Goal: Task Accomplishment & Management: Use online tool/utility

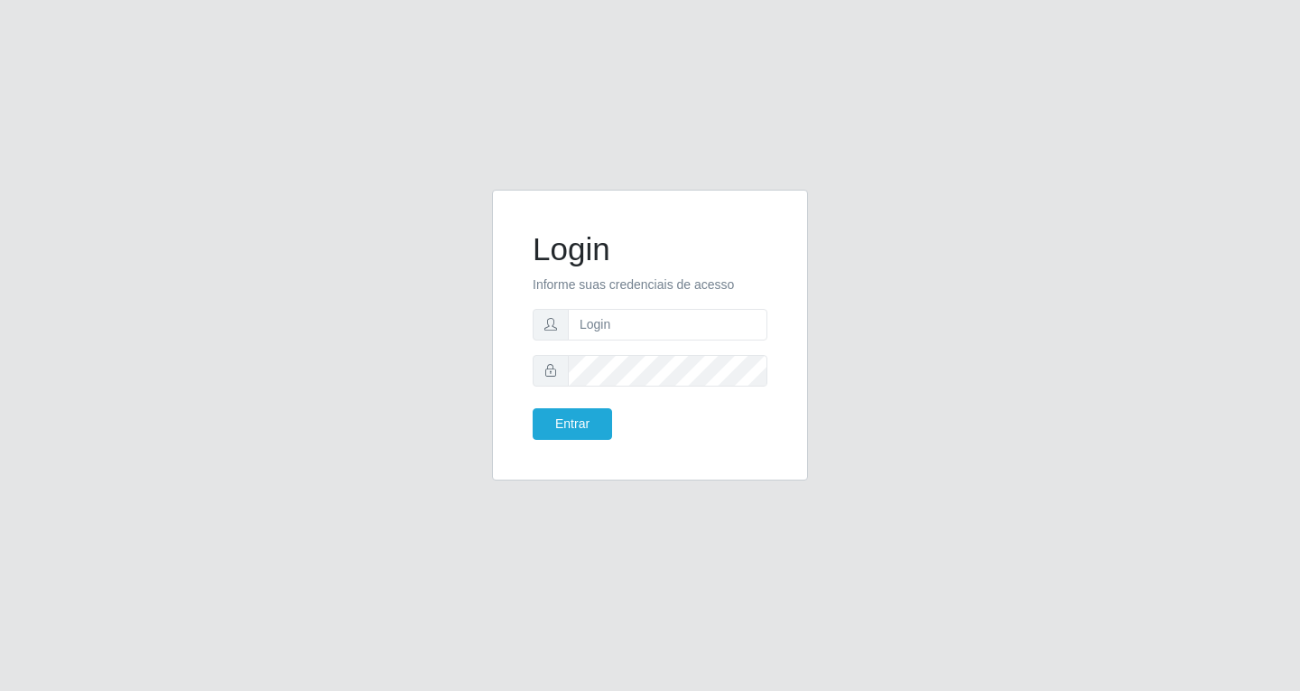
click at [681, 324] on input "text" at bounding box center [668, 325] width 200 height 32
type input "[EMAIL_ADDRESS][DOMAIN_NAME]"
click at [533, 408] on button "Entrar" at bounding box center [572, 424] width 79 height 32
drag, startPoint x: 582, startPoint y: 451, endPoint x: 577, endPoint y: 438, distance: 13.4
click at [582, 451] on div "Login Informe suas credenciais de acesso [EMAIL_ADDRESS][DOMAIN_NAME] Entrar" at bounding box center [650, 335] width 271 height 246
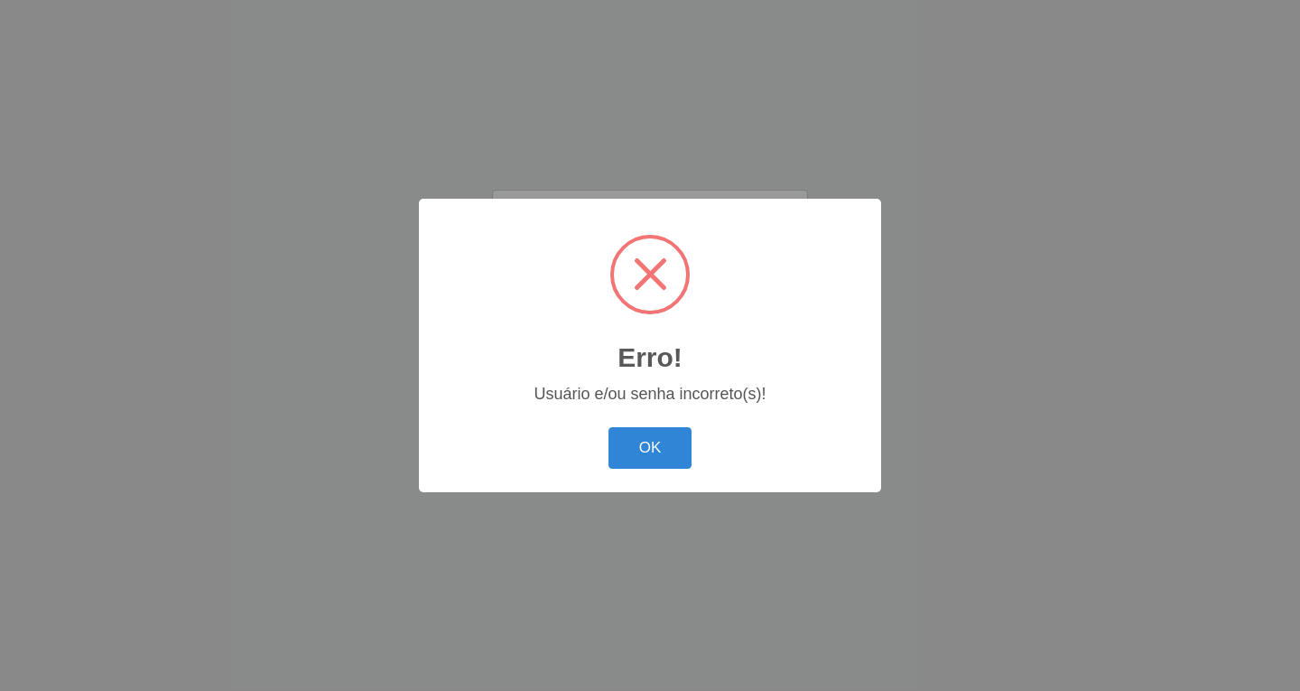
click at [577, 435] on div "OK Cancel" at bounding box center [650, 447] width 426 height 51
click at [628, 454] on button "OK" at bounding box center [651, 448] width 84 height 42
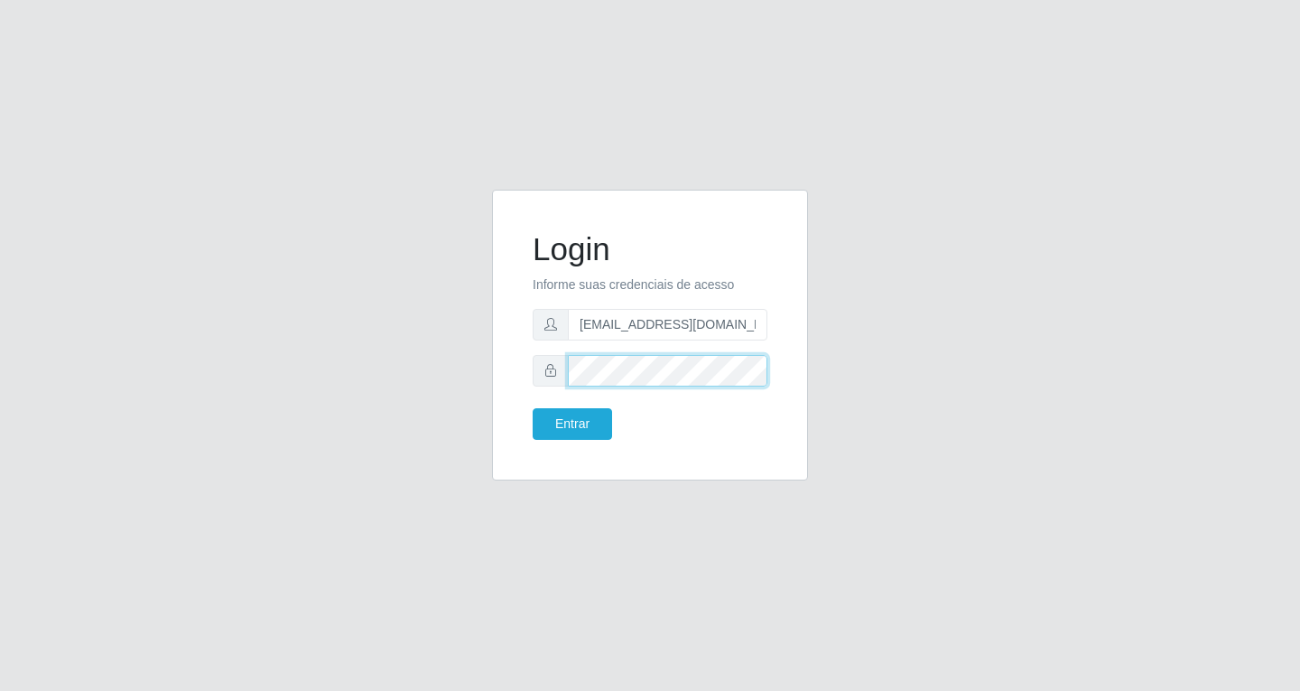
click at [518, 375] on div "Login Informe suas credenciais de acesso [EMAIL_ADDRESS][DOMAIN_NAME] Entrar" at bounding box center [650, 335] width 271 height 246
click at [533, 408] on button "Entrar" at bounding box center [572, 424] width 79 height 32
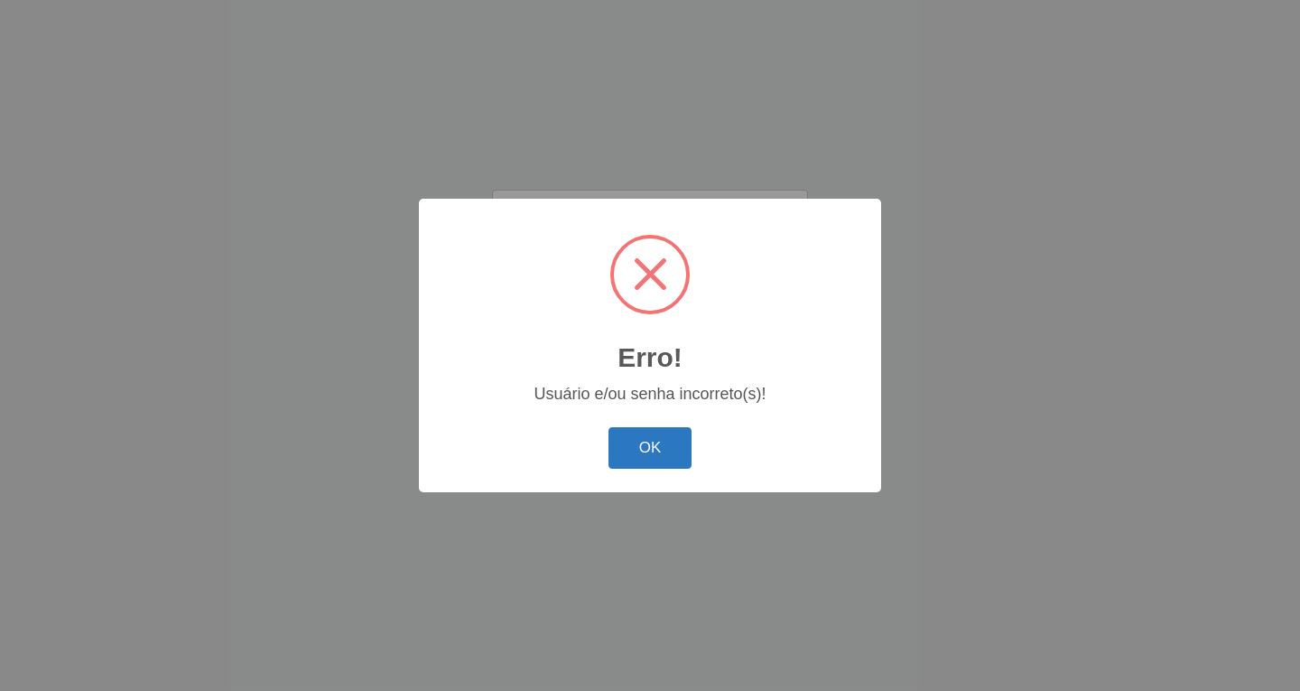
click at [638, 435] on button "OK" at bounding box center [651, 448] width 84 height 42
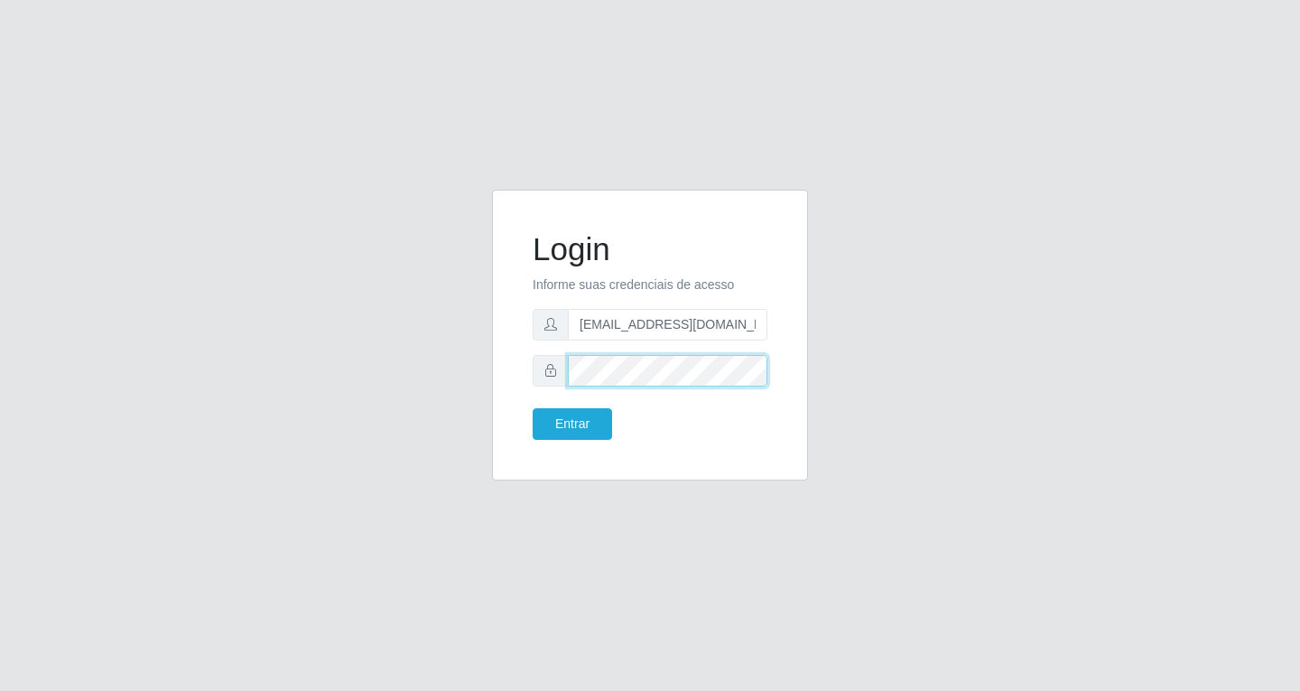
click at [380, 370] on div "Login Informe suas credenciais de acesso [EMAIL_ADDRESS][DOMAIN_NAME] Entrar" at bounding box center [649, 346] width 1029 height 312
click at [533, 408] on button "Entrar" at bounding box center [572, 424] width 79 height 32
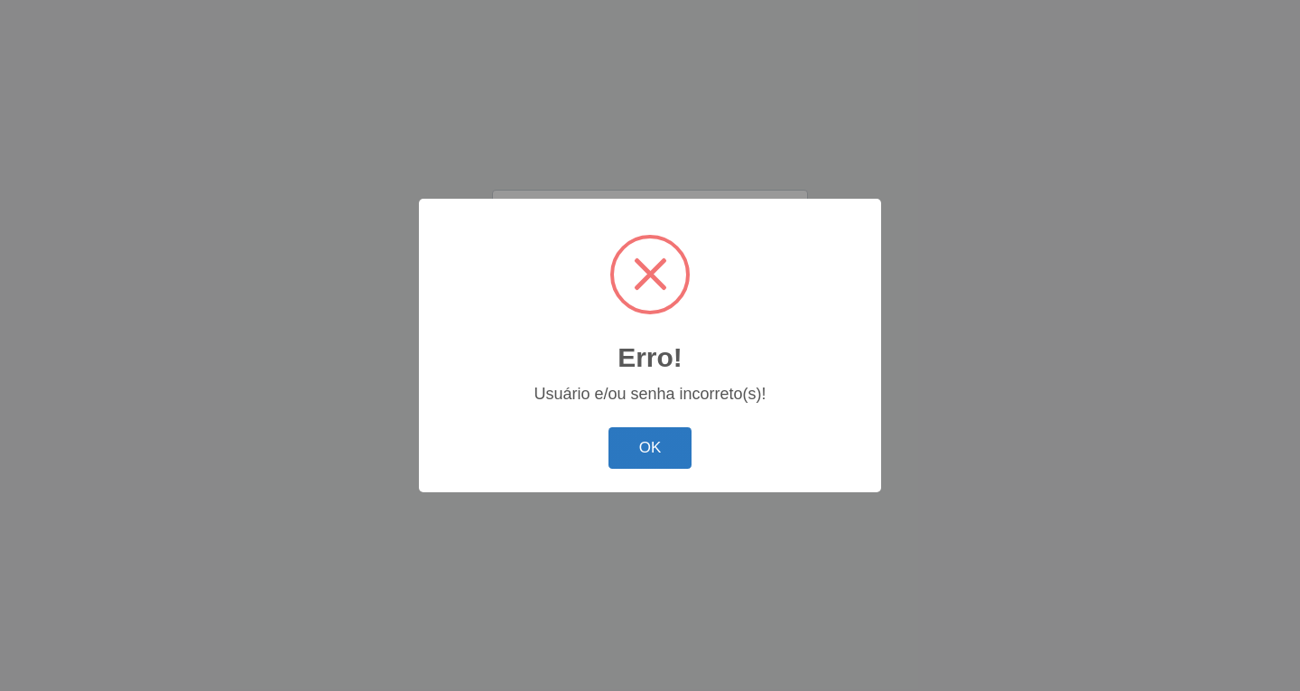
click at [643, 446] on button "OK" at bounding box center [651, 448] width 84 height 42
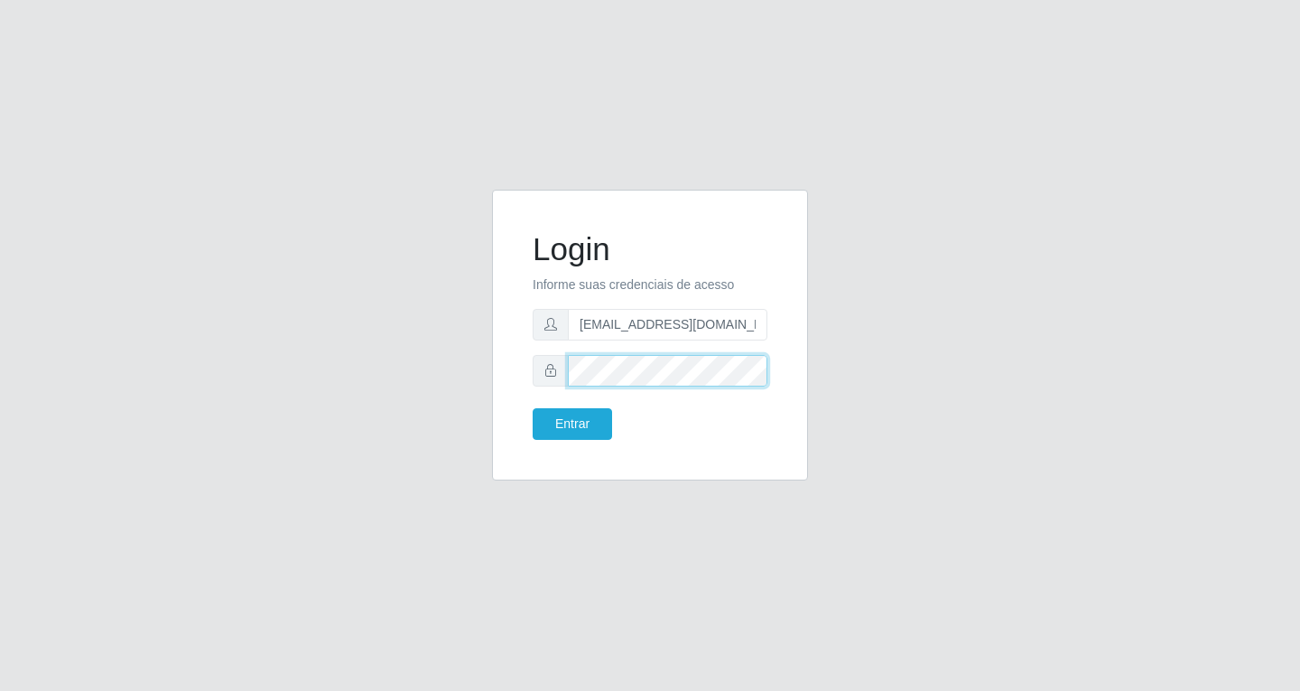
click at [442, 374] on div "Login Informe suas credenciais de acesso [EMAIL_ADDRESS][DOMAIN_NAME] Entrar" at bounding box center [649, 346] width 1029 height 312
click at [533, 408] on button "Entrar" at bounding box center [572, 424] width 79 height 32
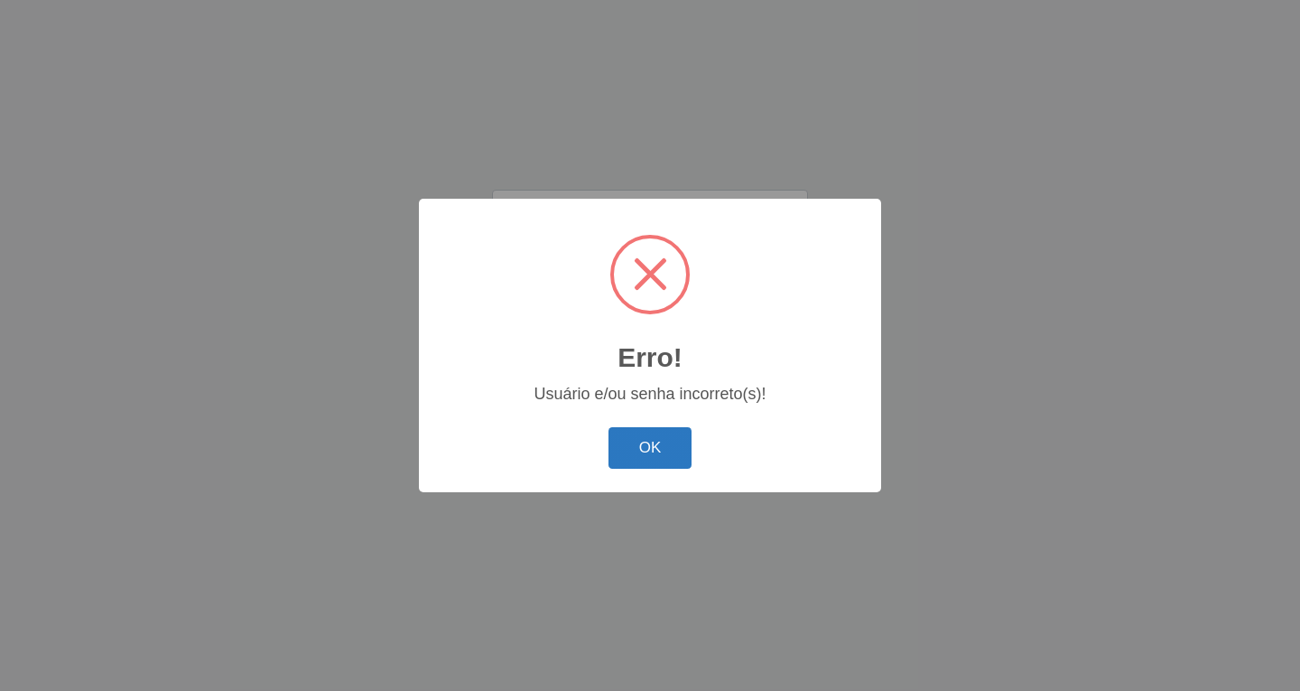
click at [647, 439] on button "OK" at bounding box center [651, 448] width 84 height 42
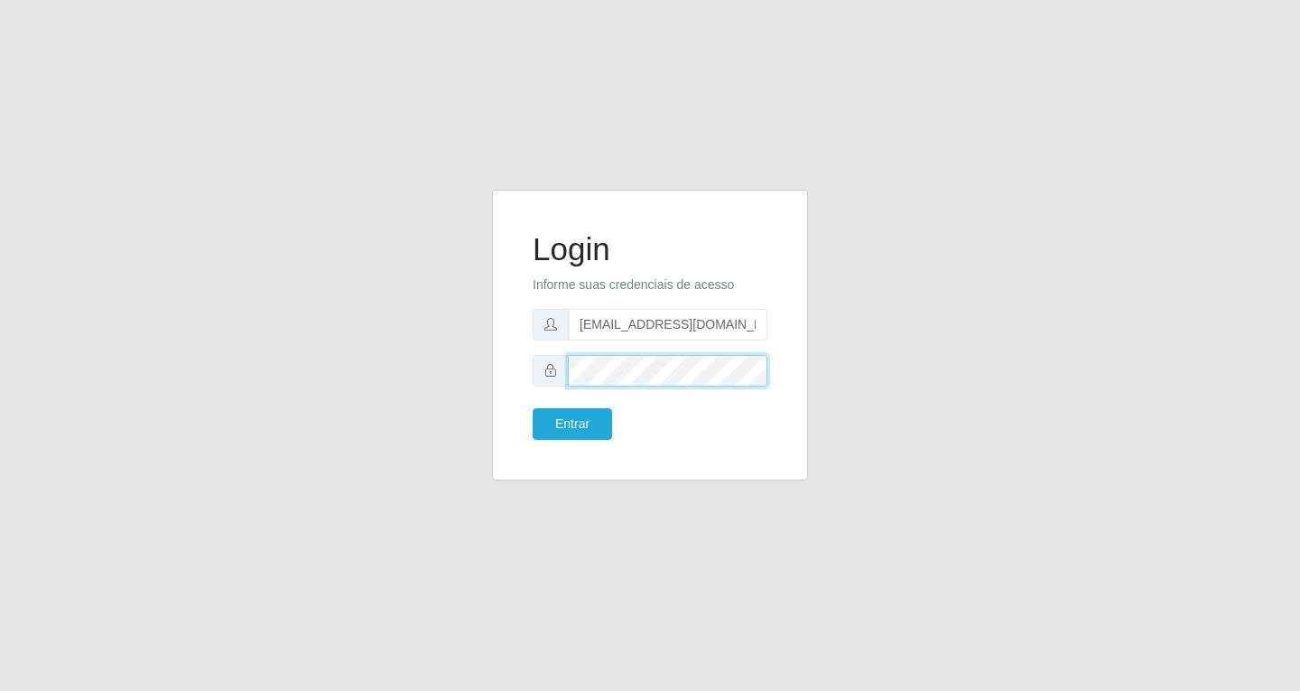
click at [381, 370] on div "Login Informe suas credenciais de acesso [EMAIL_ADDRESS][DOMAIN_NAME] Entrar" at bounding box center [649, 346] width 1029 height 312
click at [565, 423] on button "Entrar" at bounding box center [572, 424] width 79 height 32
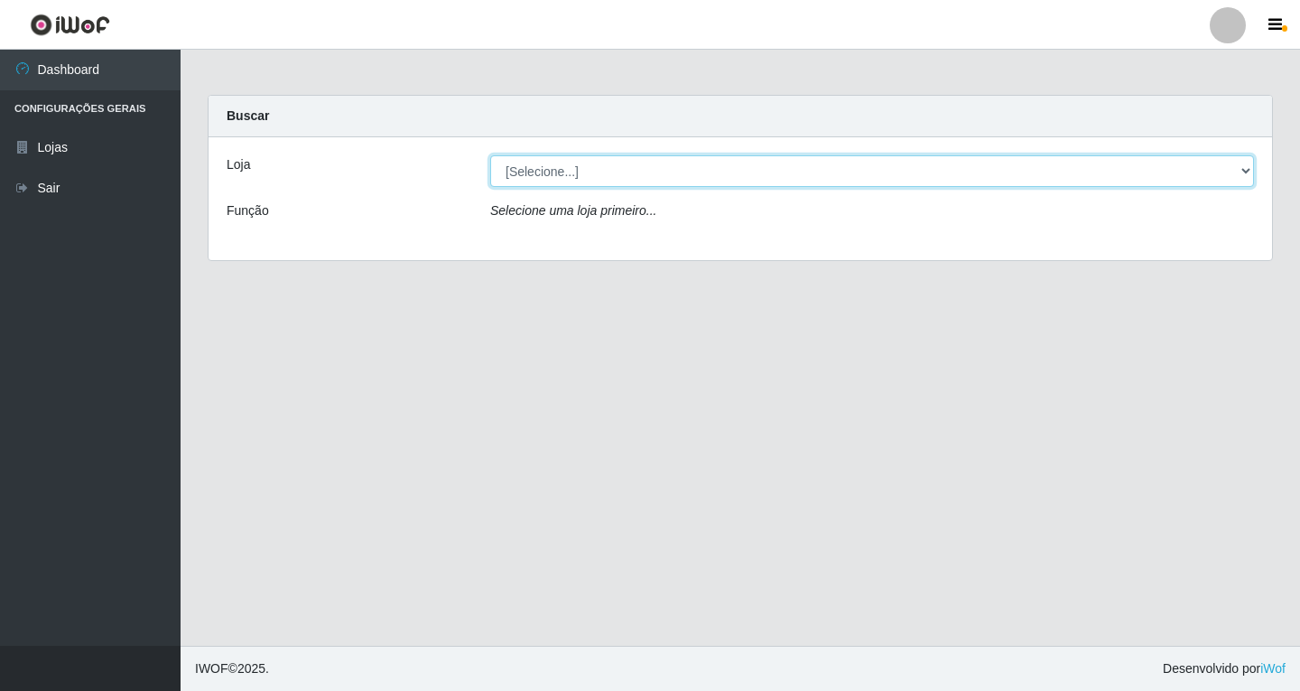
click at [1242, 179] on select "[Selecione...] SuperFácil Atacado - [GEOGRAPHIC_DATA]" at bounding box center [872, 171] width 764 height 32
select select "503"
click at [490, 155] on select "[Selecione...] SuperFácil Atacado - [GEOGRAPHIC_DATA]" at bounding box center [872, 171] width 764 height 32
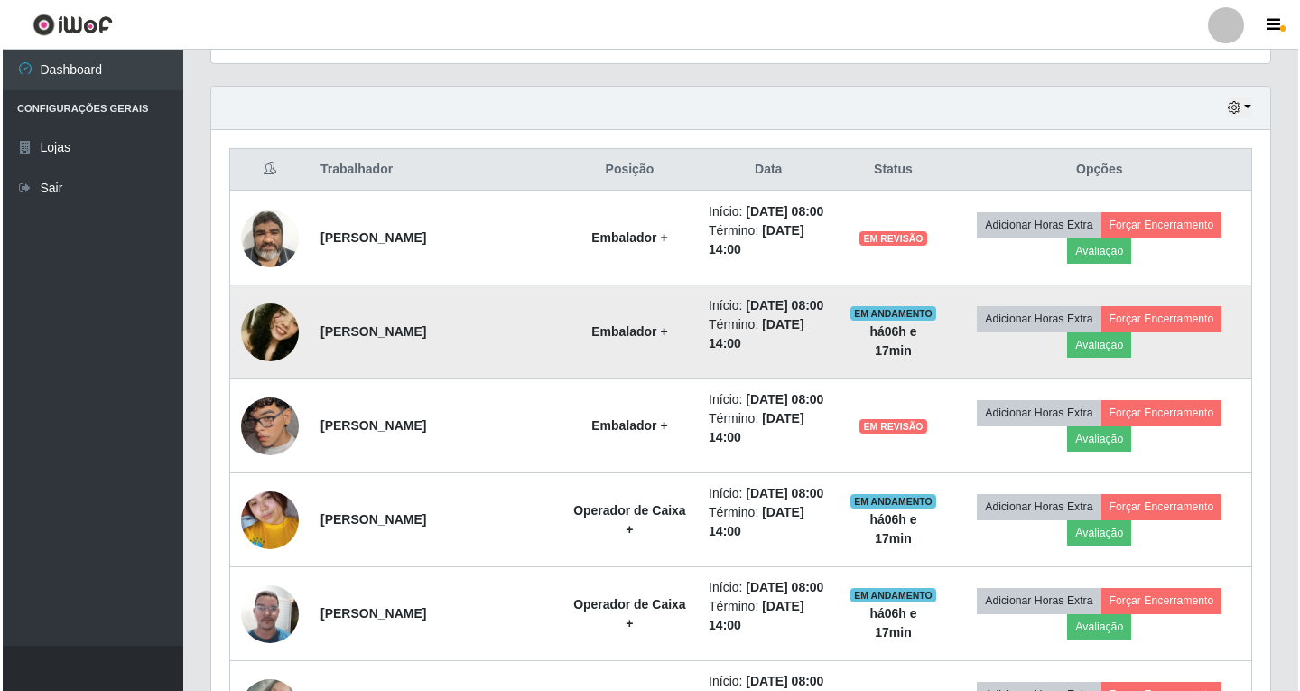
scroll to position [632, 0]
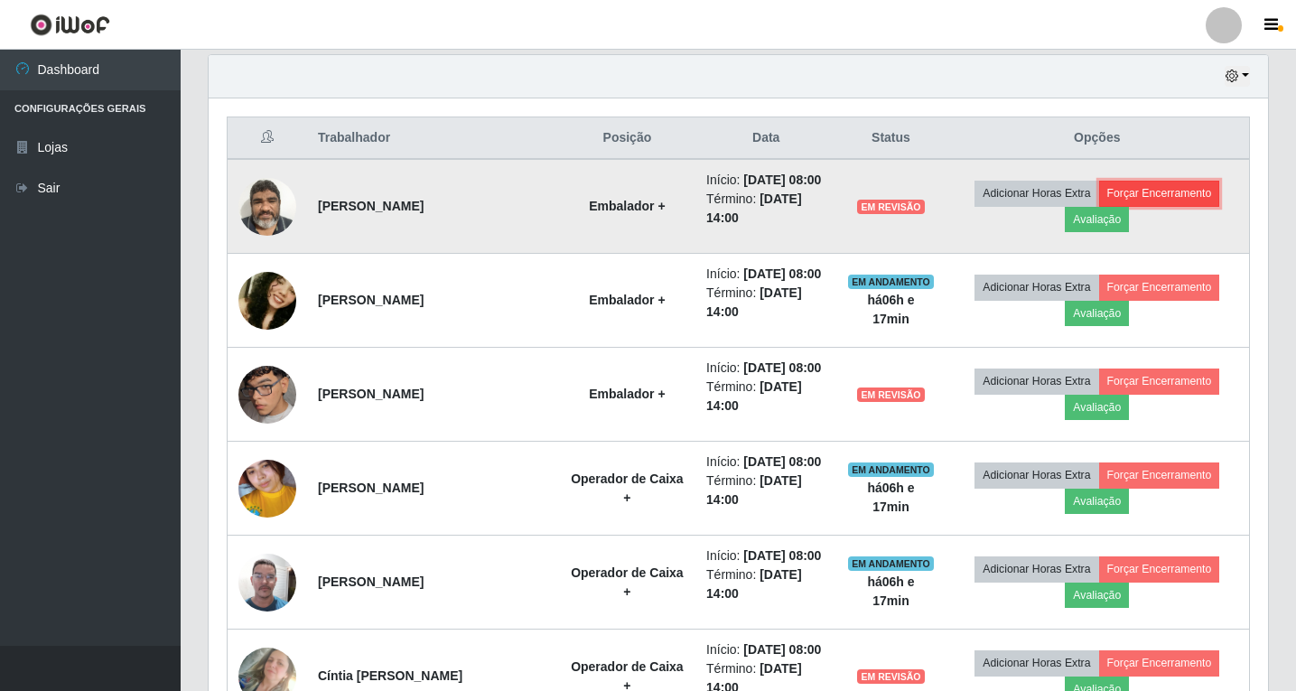
click at [1175, 202] on button "Forçar Encerramento" at bounding box center [1159, 193] width 121 height 25
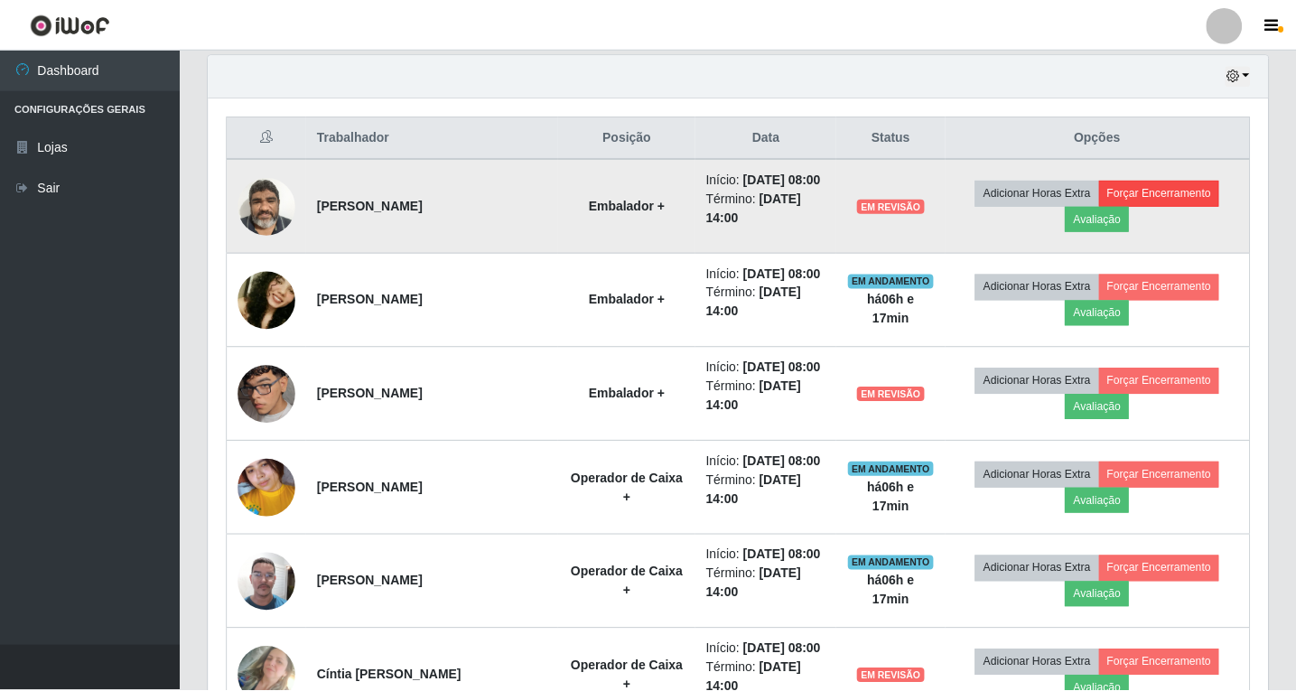
scroll to position [375, 1050]
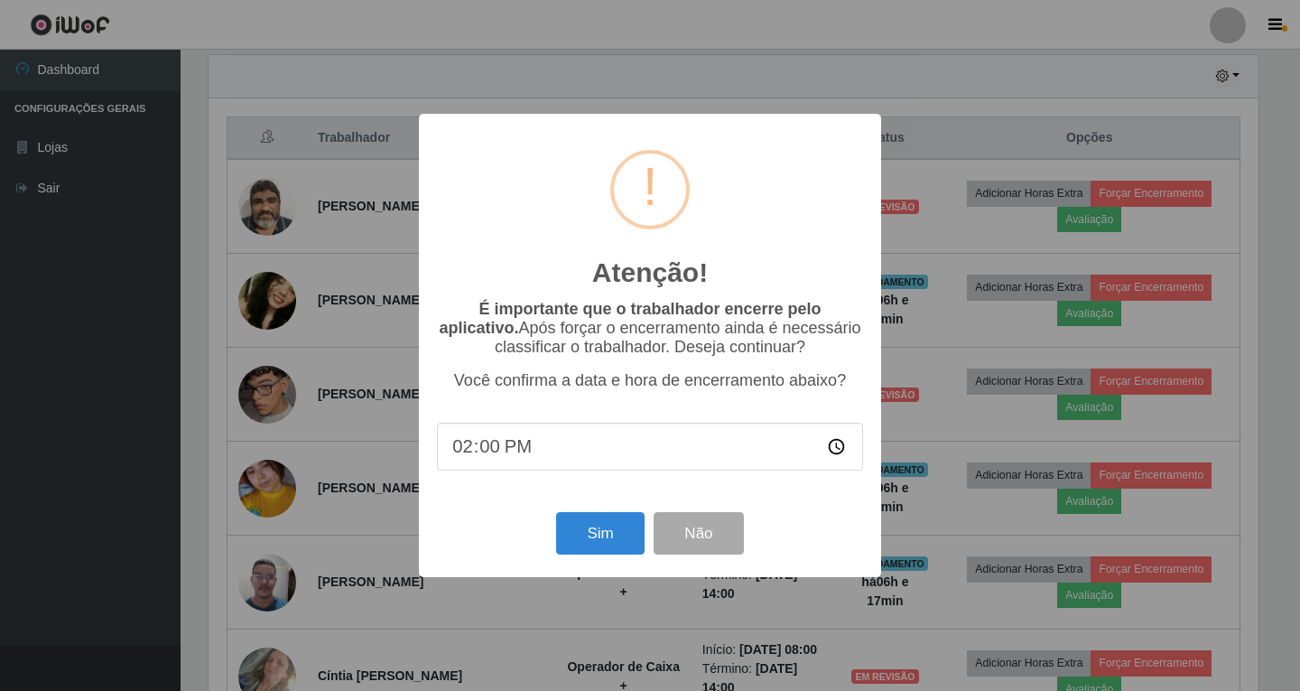
click at [928, 342] on div "Atenção! × É importante que o trabalhador encerre pelo aplicativo. Após forçar …" at bounding box center [650, 345] width 1300 height 691
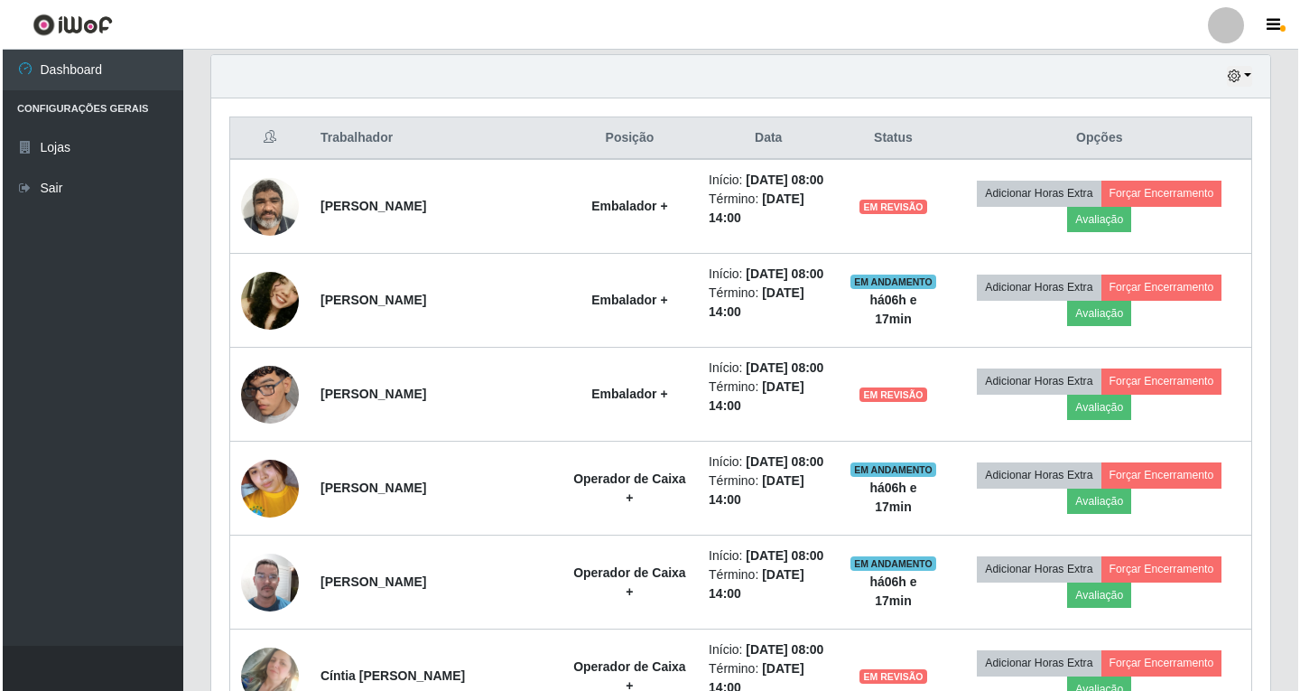
scroll to position [375, 1059]
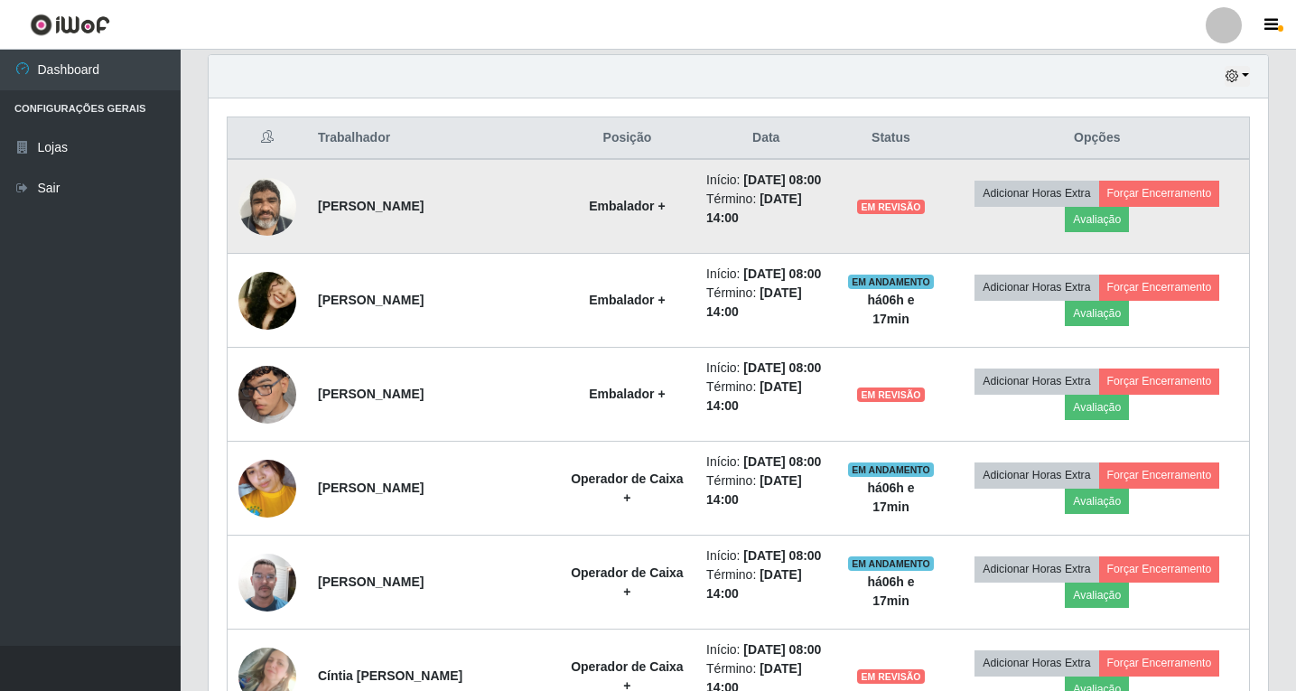
click at [1112, 242] on td "Adicionar Horas Extra Forçar Encerramento Avaliação" at bounding box center [1097, 206] width 304 height 95
click at [1112, 232] on button "Avaliação" at bounding box center [1097, 219] width 64 height 25
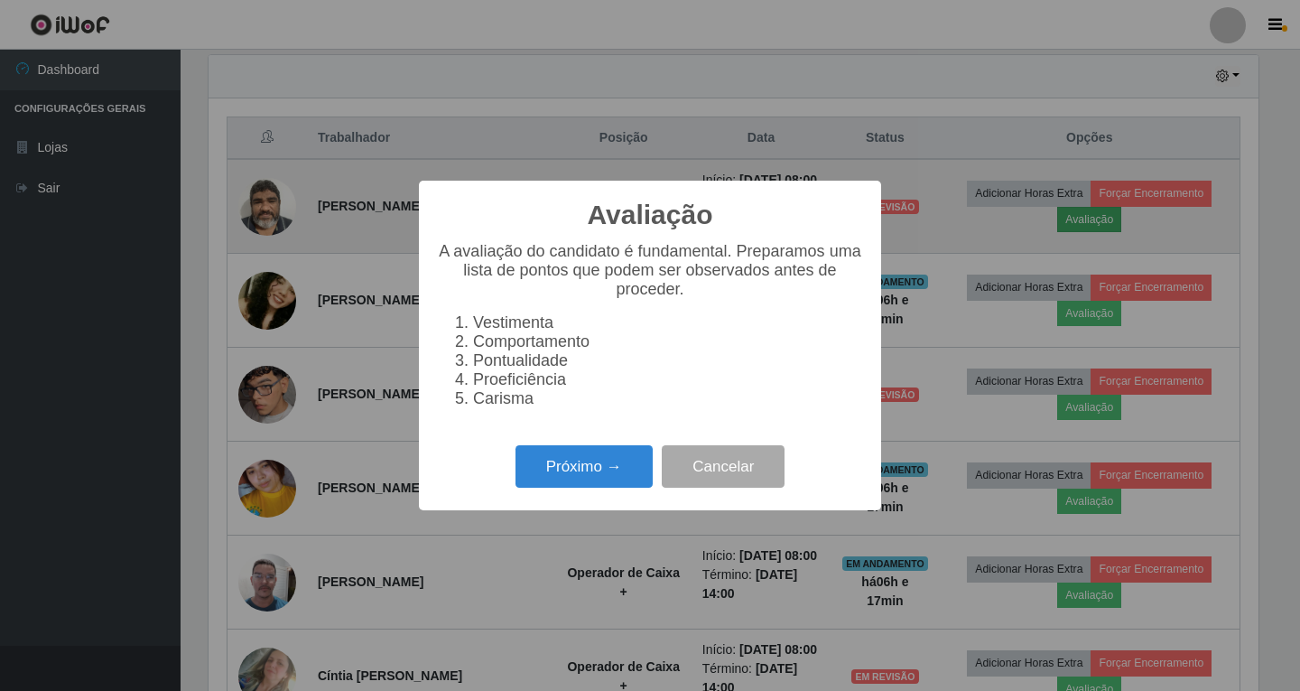
scroll to position [375, 1050]
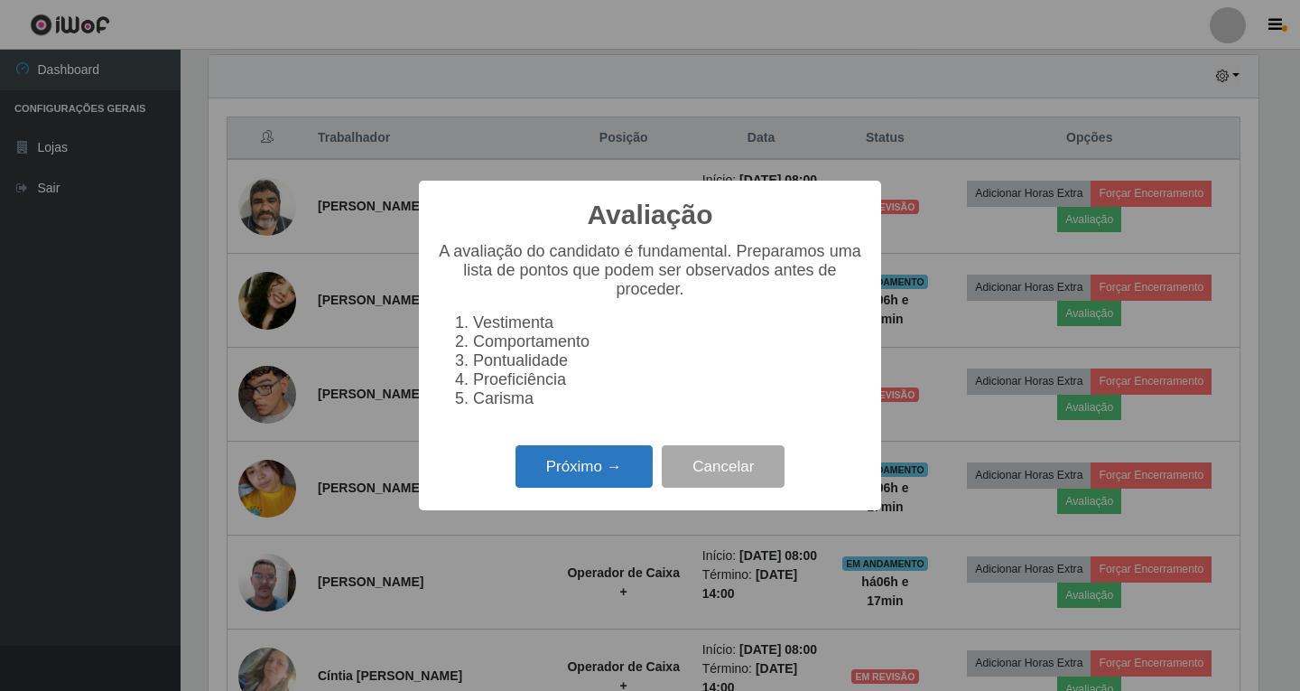
click at [618, 479] on button "Próximo →" at bounding box center [584, 466] width 137 height 42
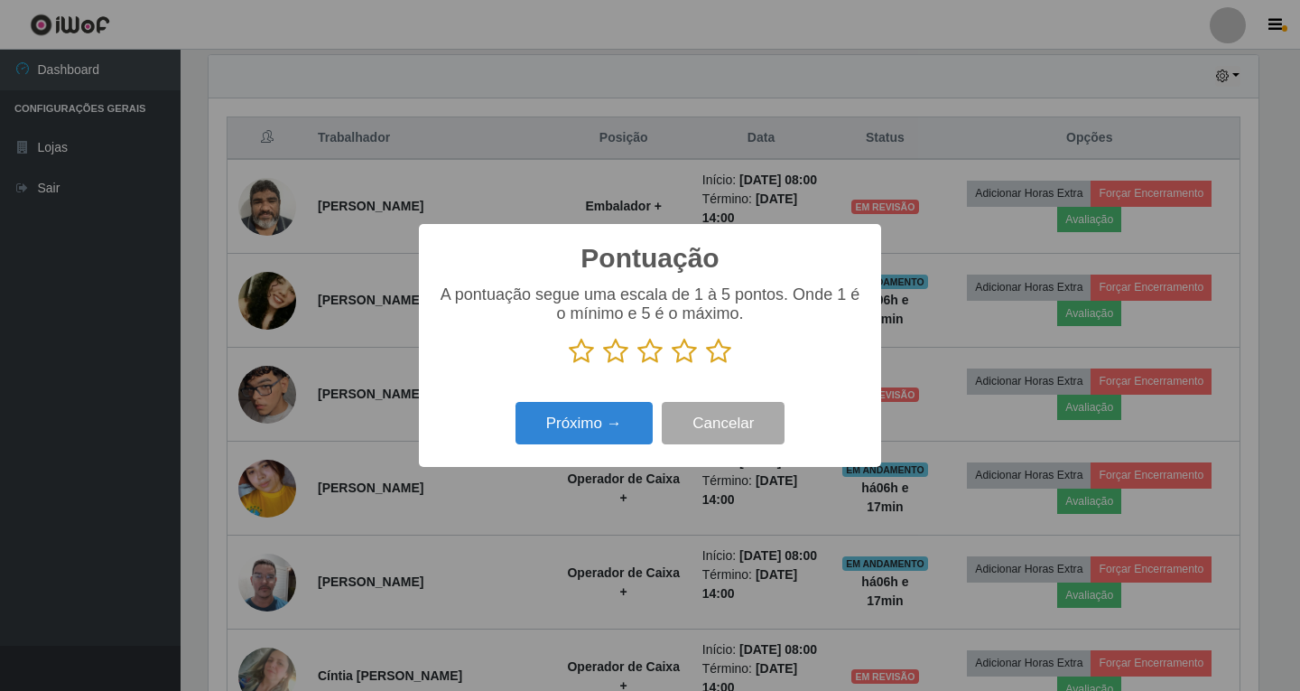
scroll to position [902595, 901919]
click at [712, 353] on icon at bounding box center [718, 351] width 25 height 27
click at [706, 365] on input "radio" at bounding box center [706, 365] width 0 height 0
click at [611, 431] on button "Próximo →" at bounding box center [584, 423] width 137 height 42
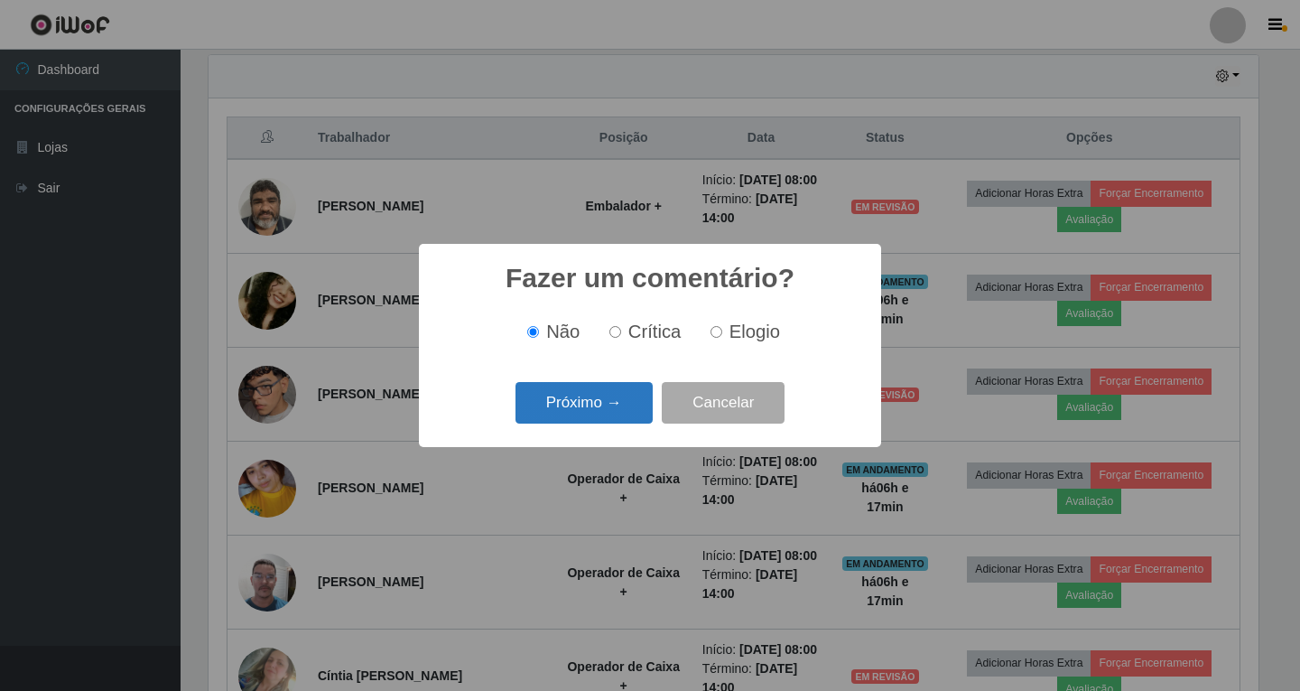
click at [615, 411] on button "Próximo →" at bounding box center [584, 403] width 137 height 42
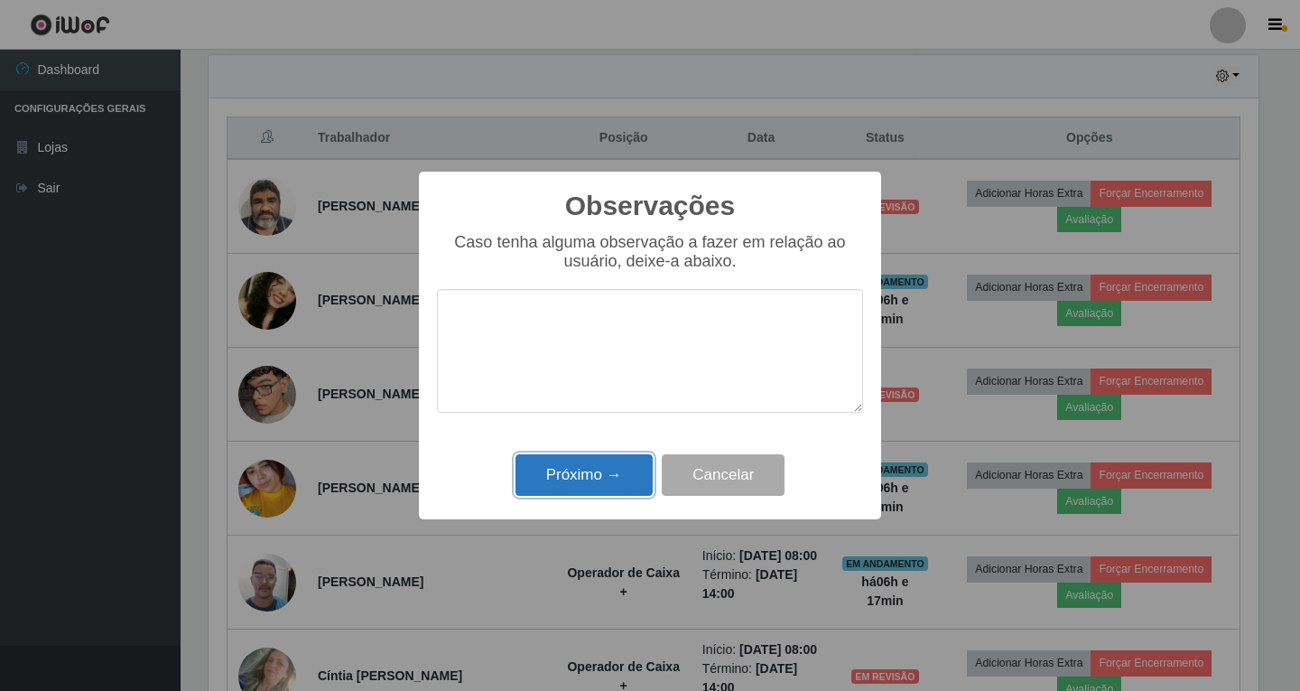
click at [626, 472] on button "Próximo →" at bounding box center [584, 475] width 137 height 42
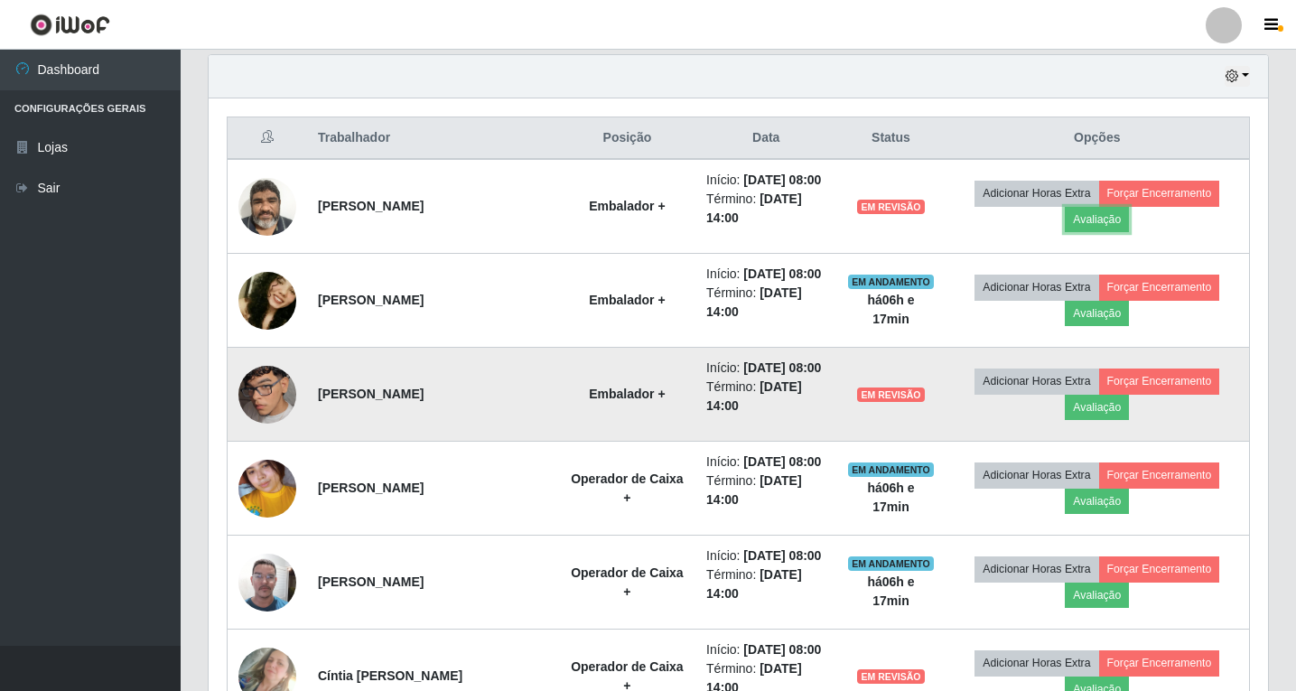
scroll to position [375, 1059]
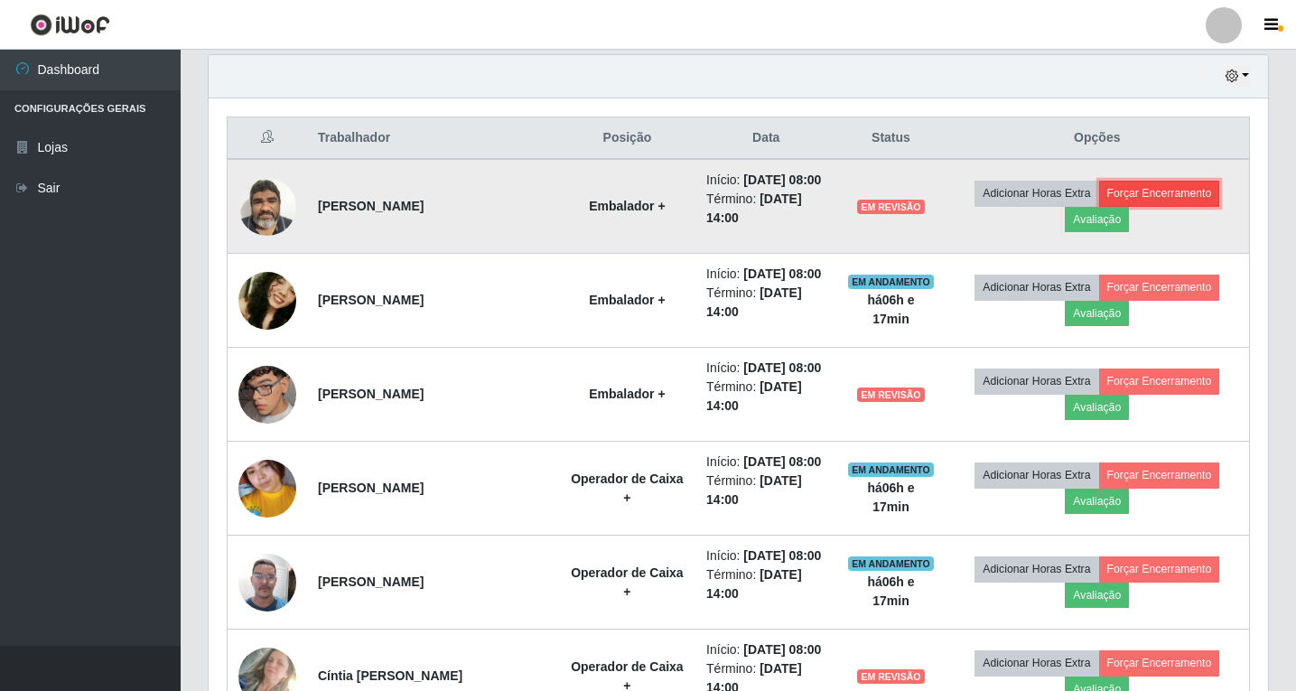
click at [1173, 205] on button "Forçar Encerramento" at bounding box center [1159, 193] width 121 height 25
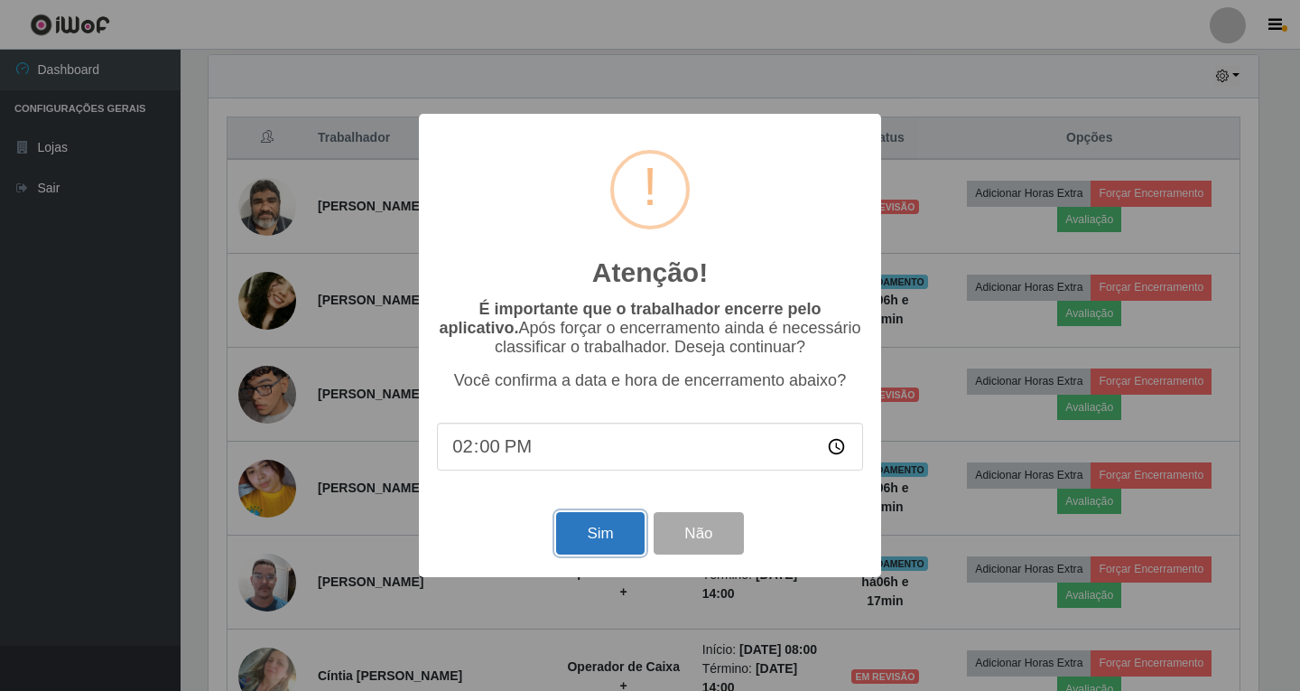
click at [604, 529] on button "Sim" at bounding box center [600, 533] width 88 height 42
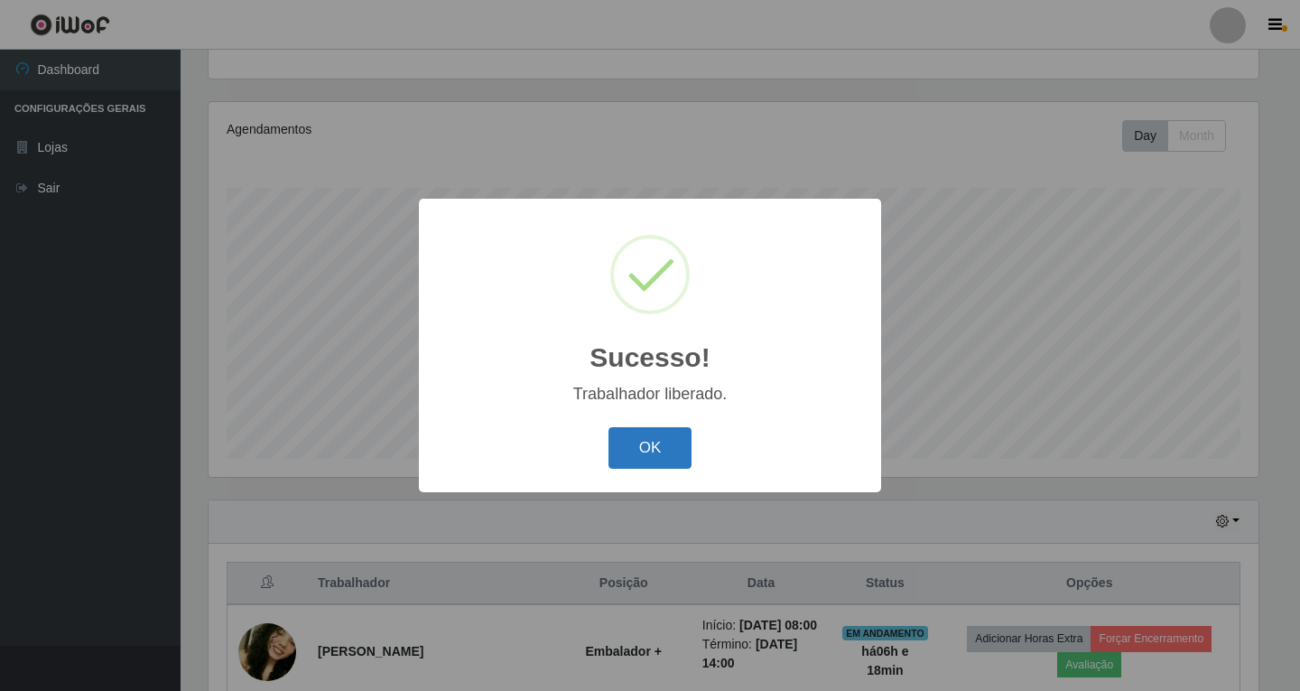
click at [623, 459] on button "OK" at bounding box center [651, 448] width 84 height 42
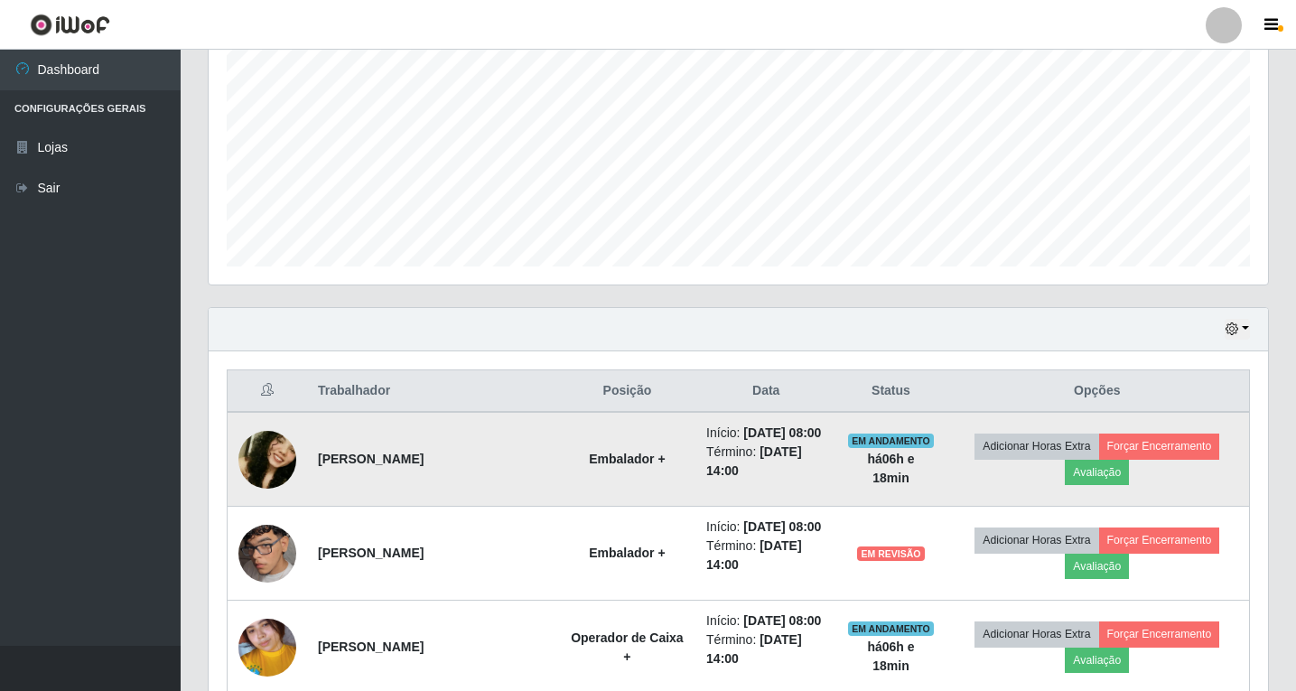
scroll to position [458, 0]
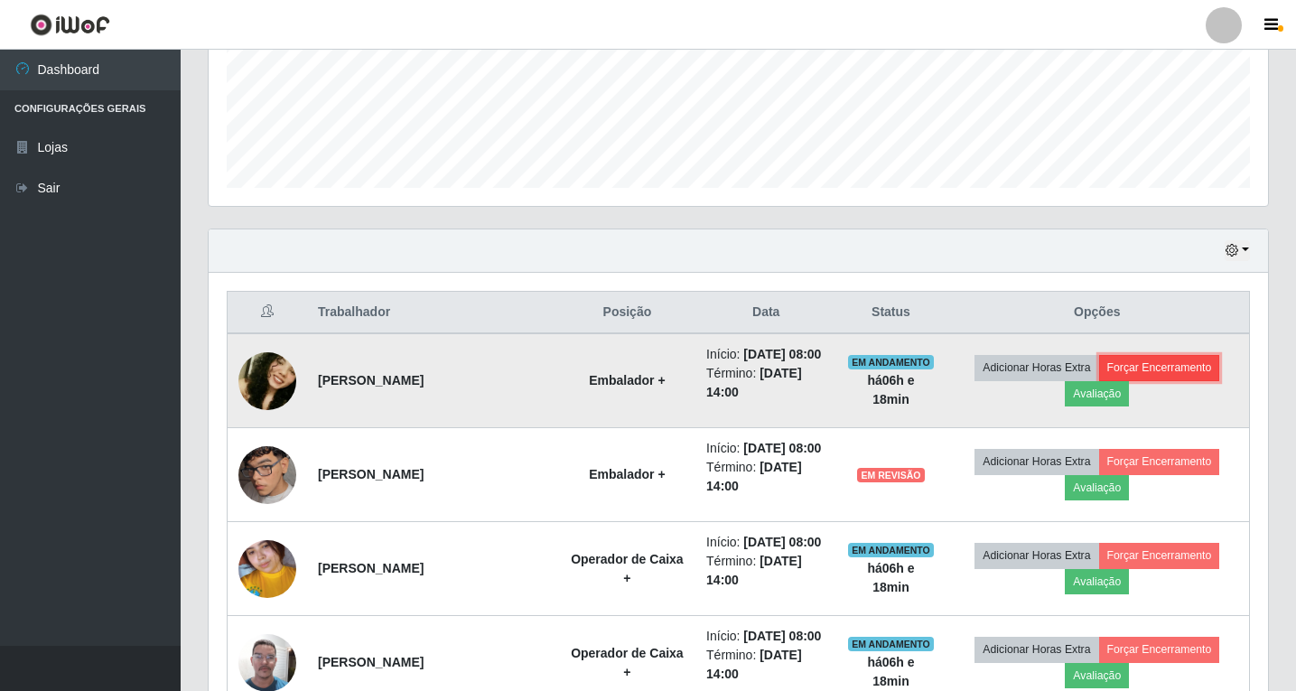
click at [1173, 368] on button "Forçar Encerramento" at bounding box center [1159, 367] width 121 height 25
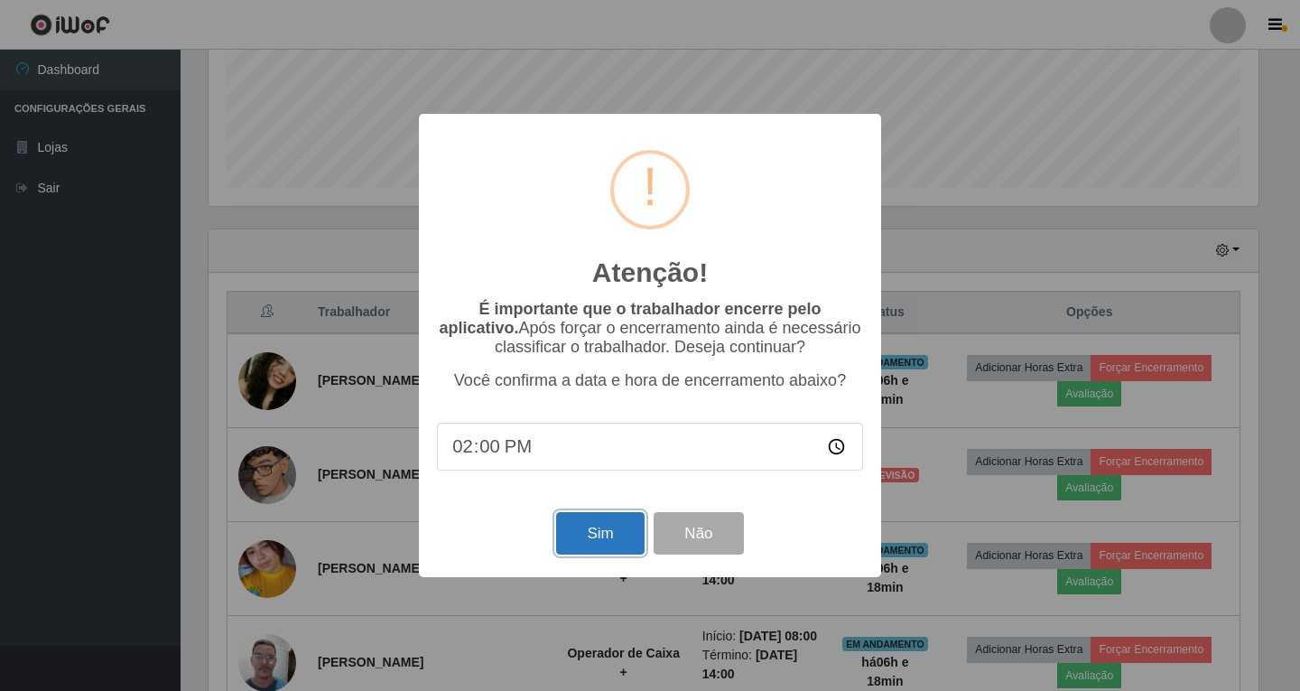
click at [615, 535] on button "Sim" at bounding box center [600, 533] width 88 height 42
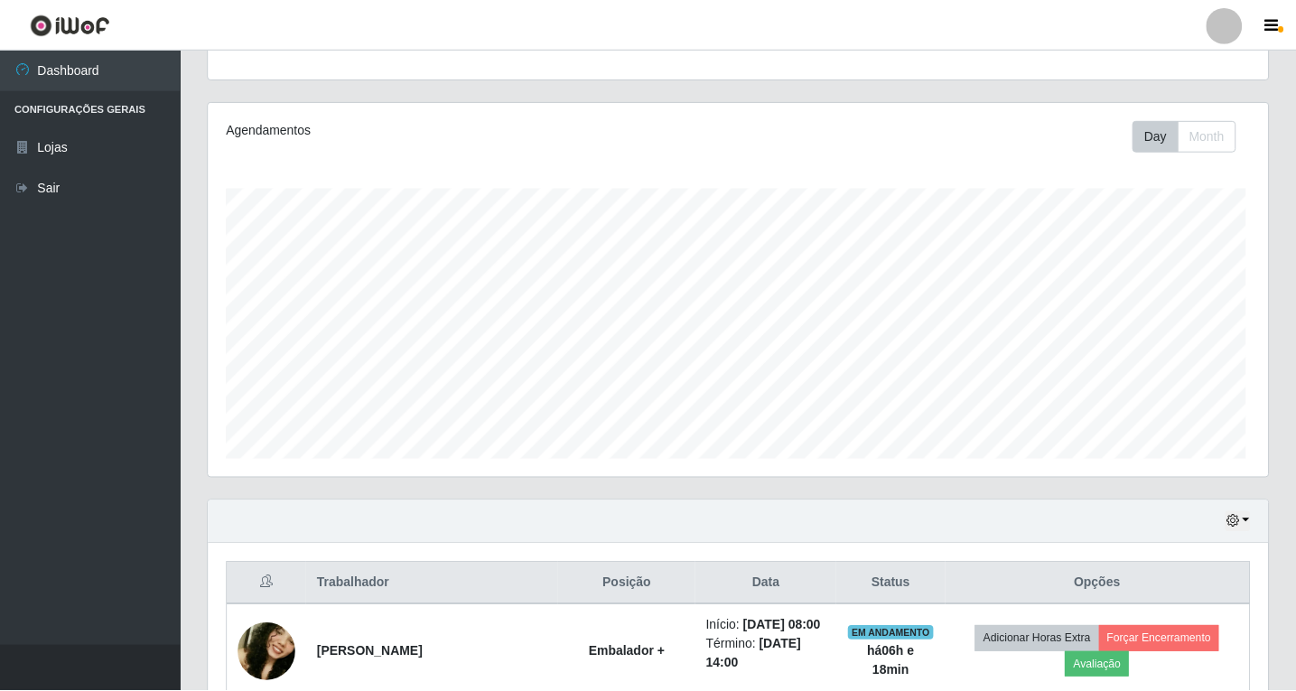
scroll to position [0, 0]
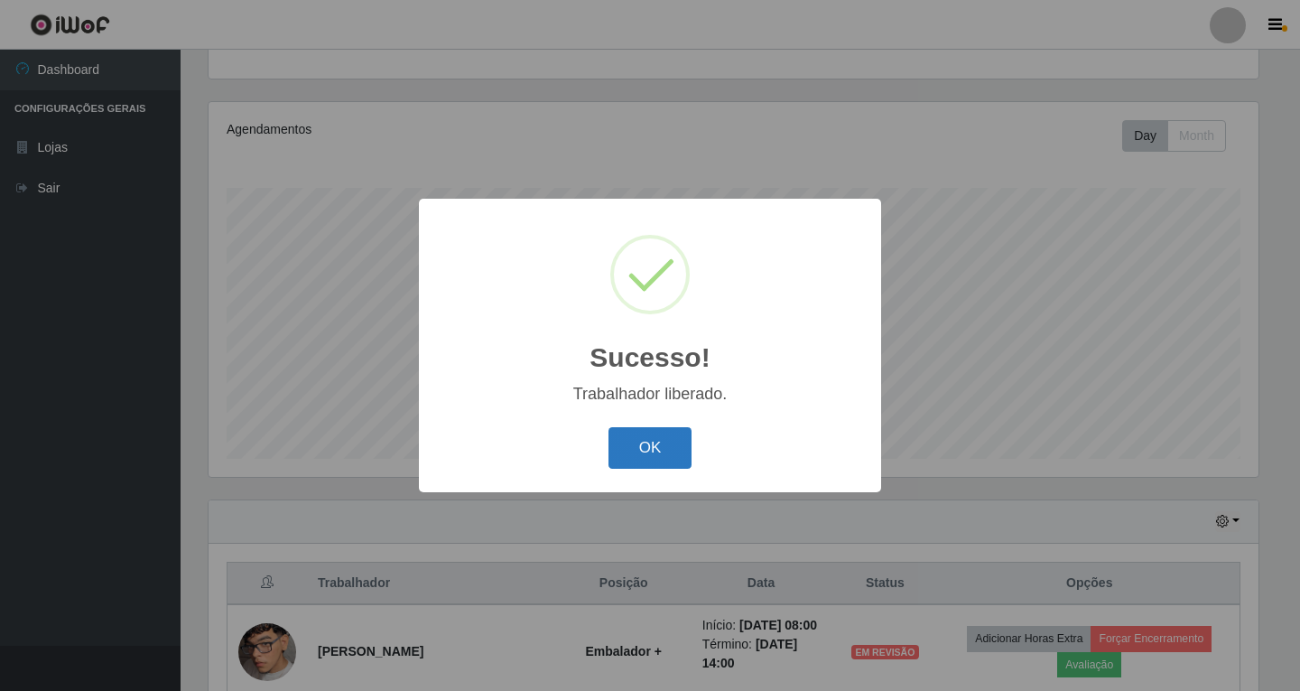
click at [671, 449] on button "OK" at bounding box center [651, 448] width 84 height 42
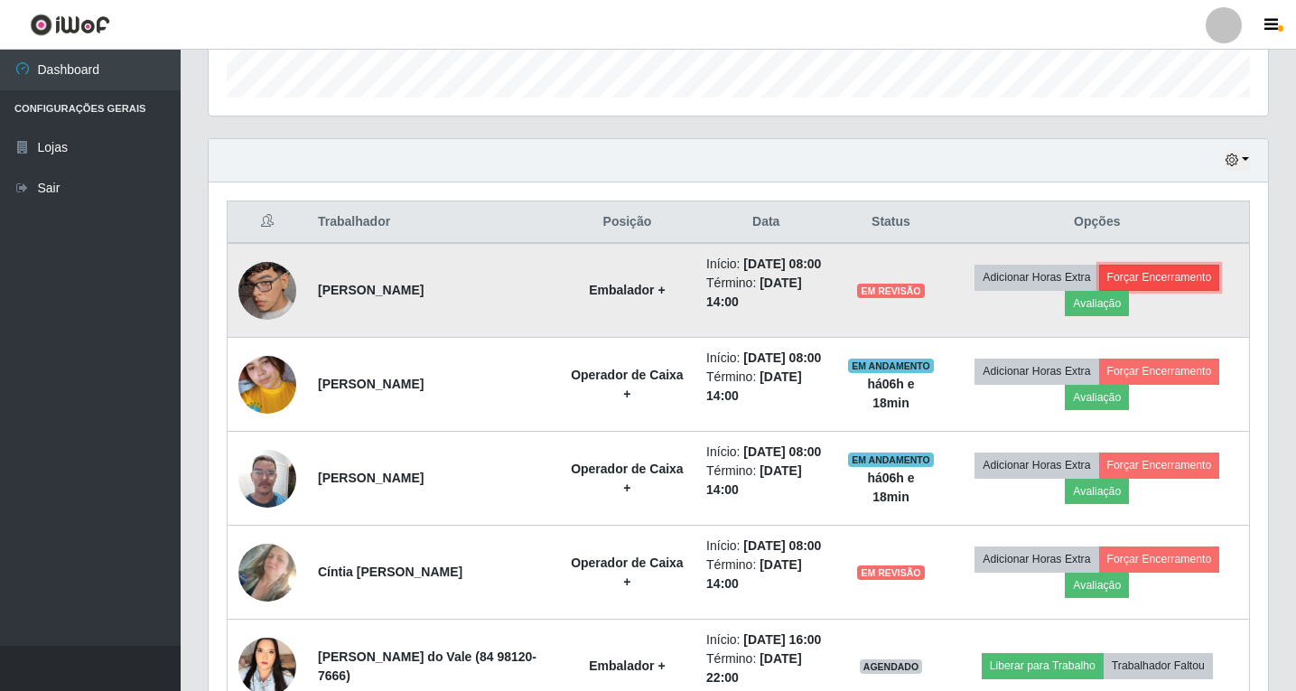
click at [1167, 278] on button "Forçar Encerramento" at bounding box center [1159, 277] width 121 height 25
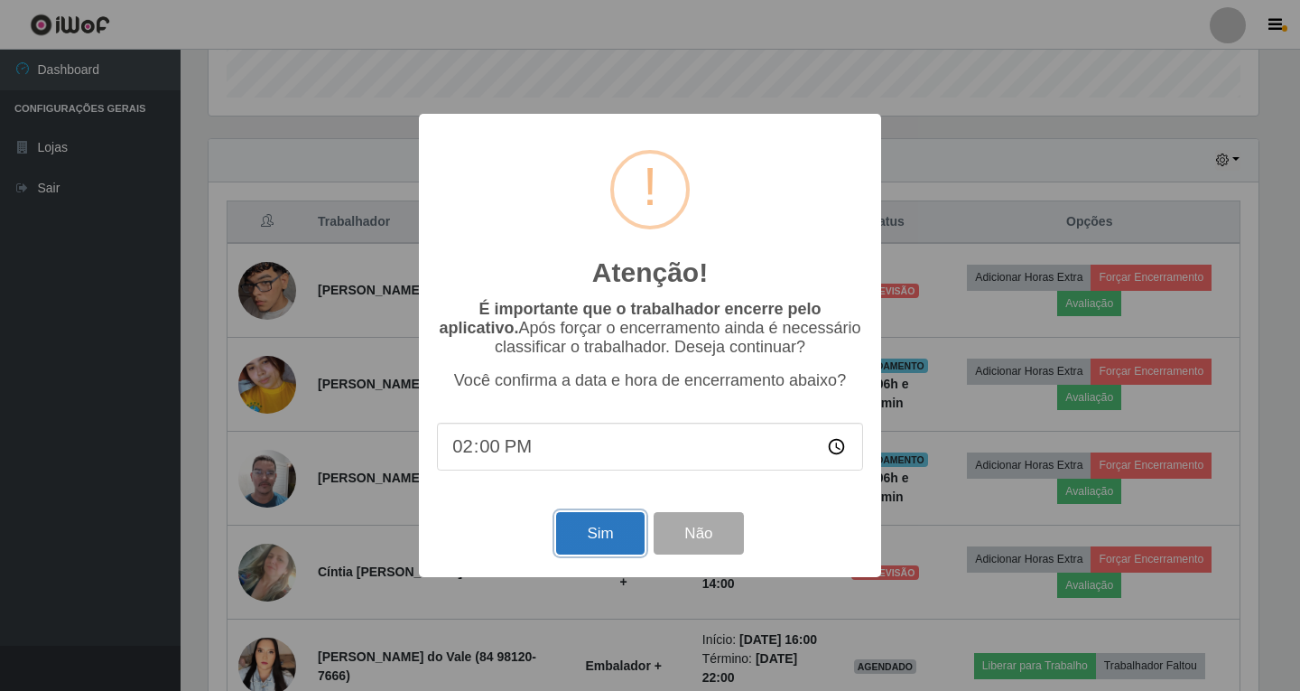
click at [606, 532] on button "Sim" at bounding box center [600, 533] width 88 height 42
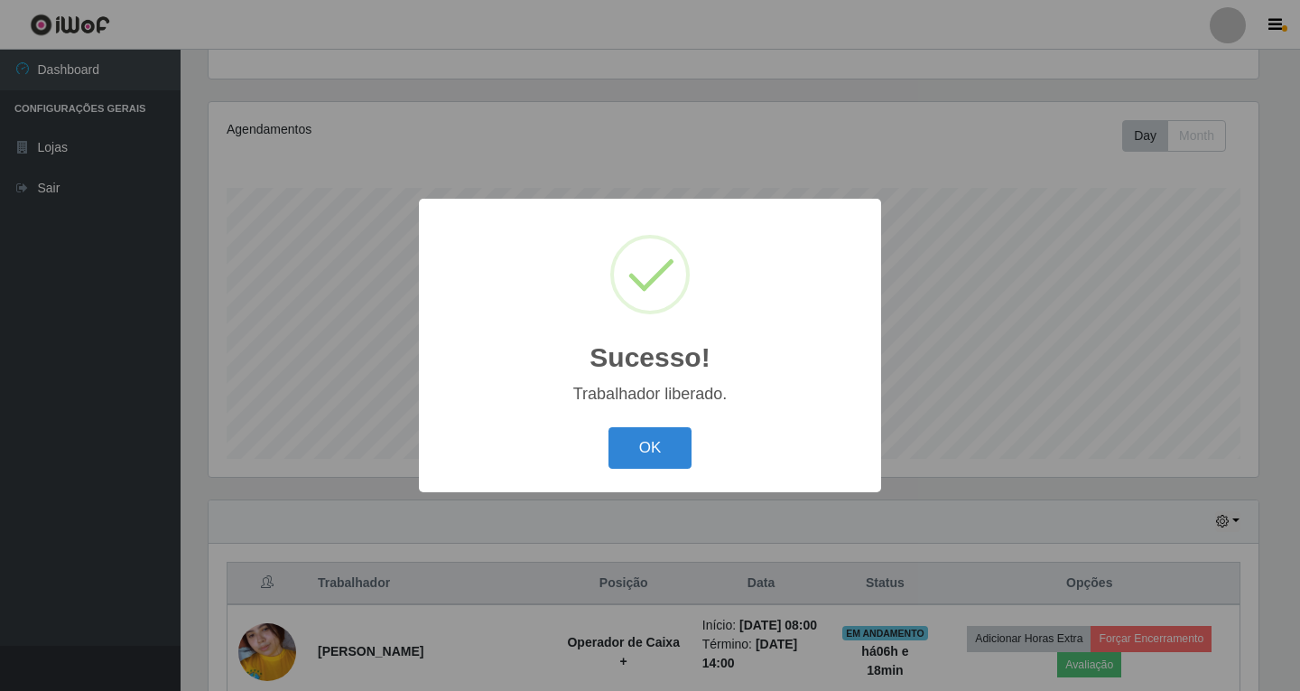
click at [693, 446] on div "OK Cancel" at bounding box center [650, 447] width 426 height 51
click at [658, 450] on button "OK" at bounding box center [651, 448] width 84 height 42
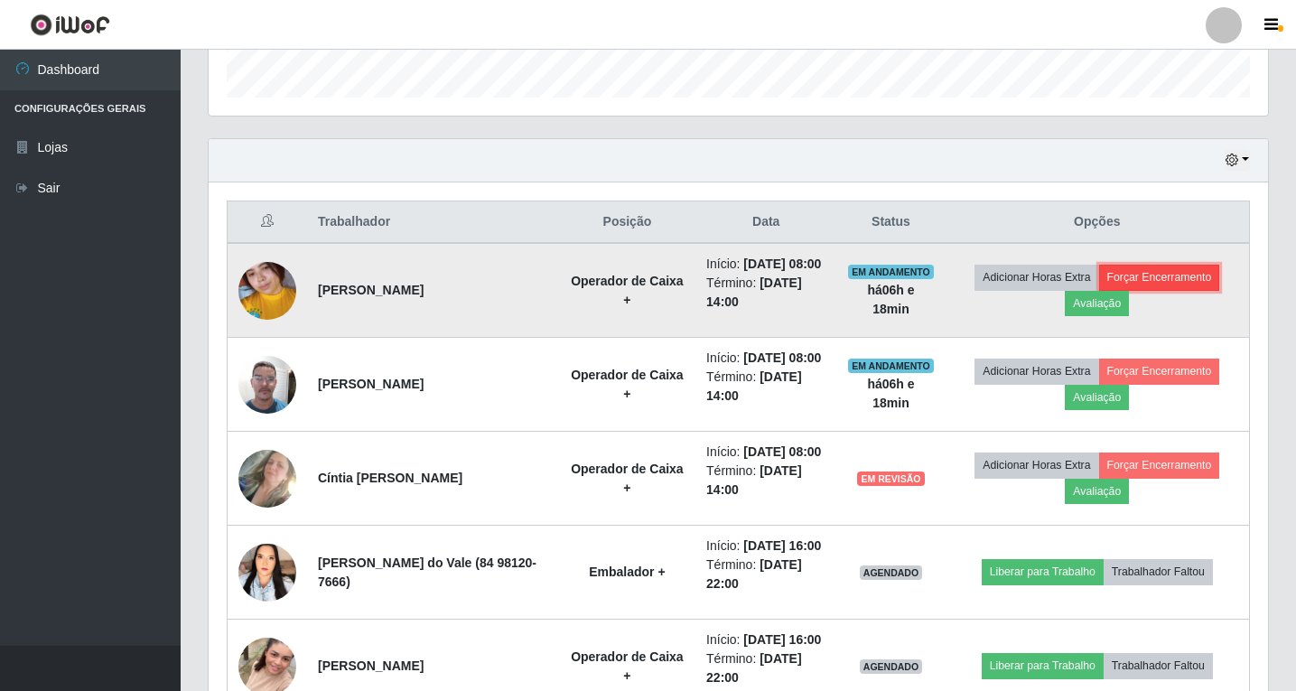
click at [1159, 275] on button "Forçar Encerramento" at bounding box center [1159, 277] width 121 height 25
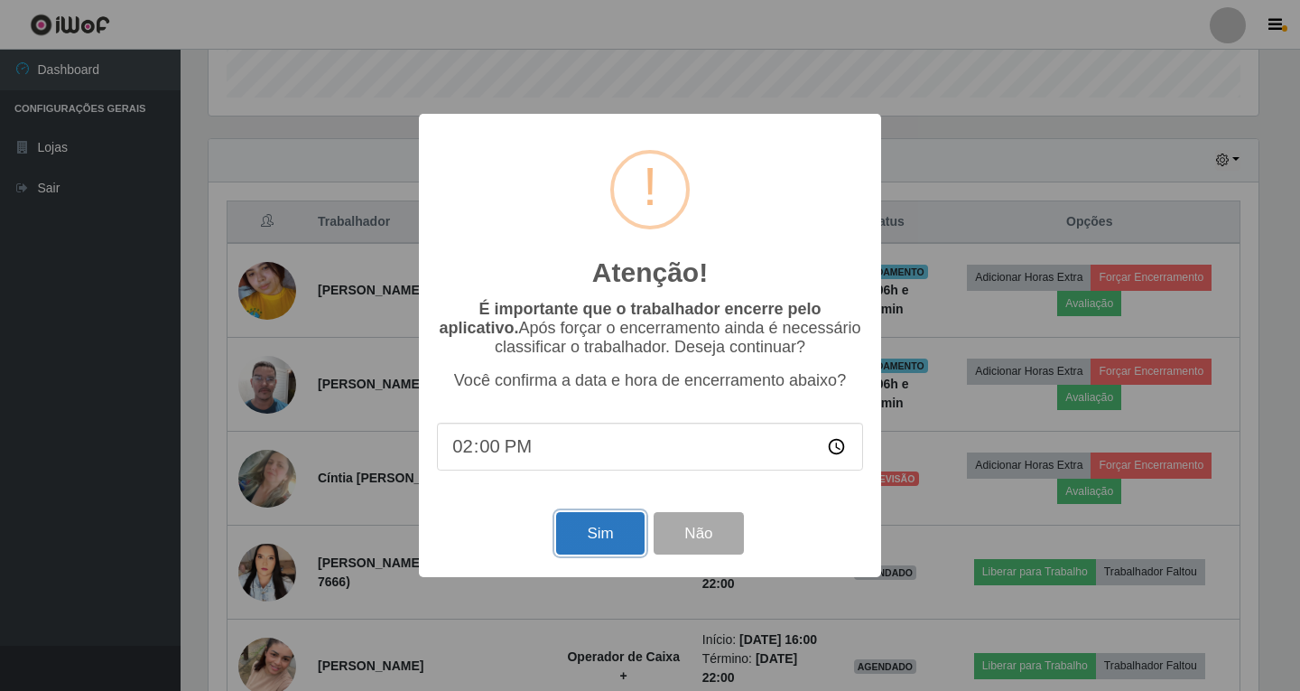
click at [636, 531] on button "Sim" at bounding box center [600, 533] width 88 height 42
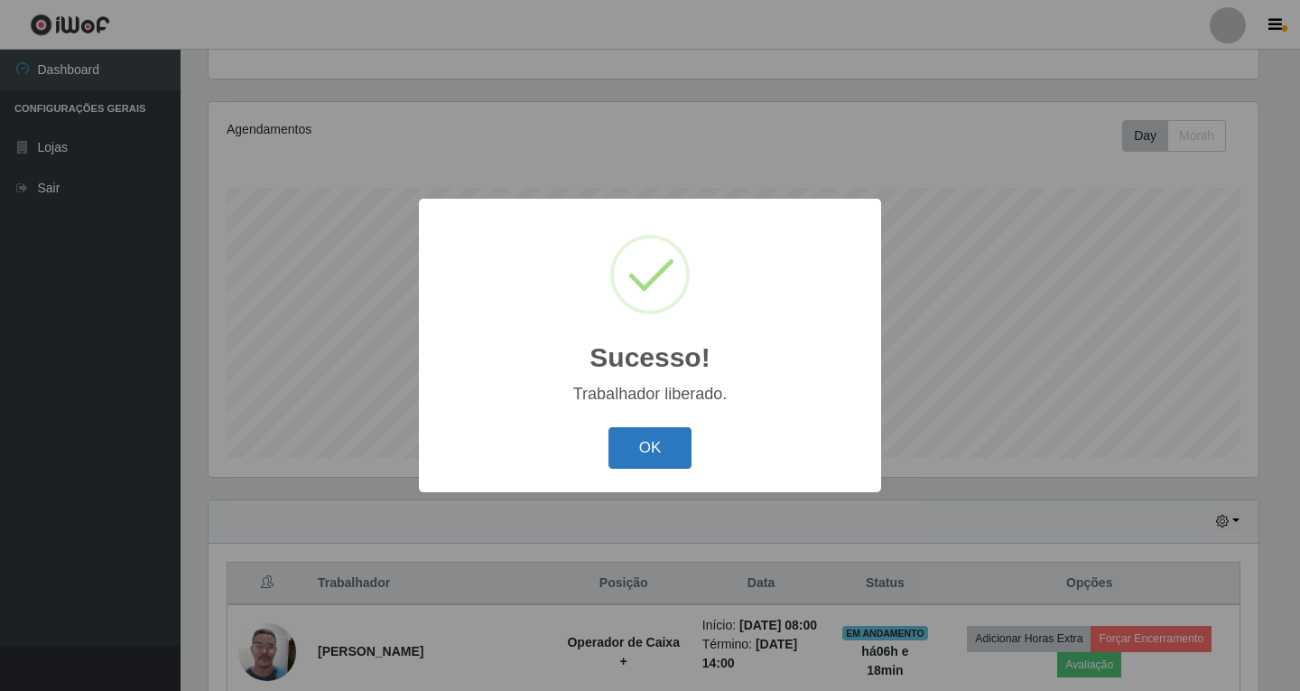
click at [622, 454] on button "OK" at bounding box center [651, 448] width 84 height 42
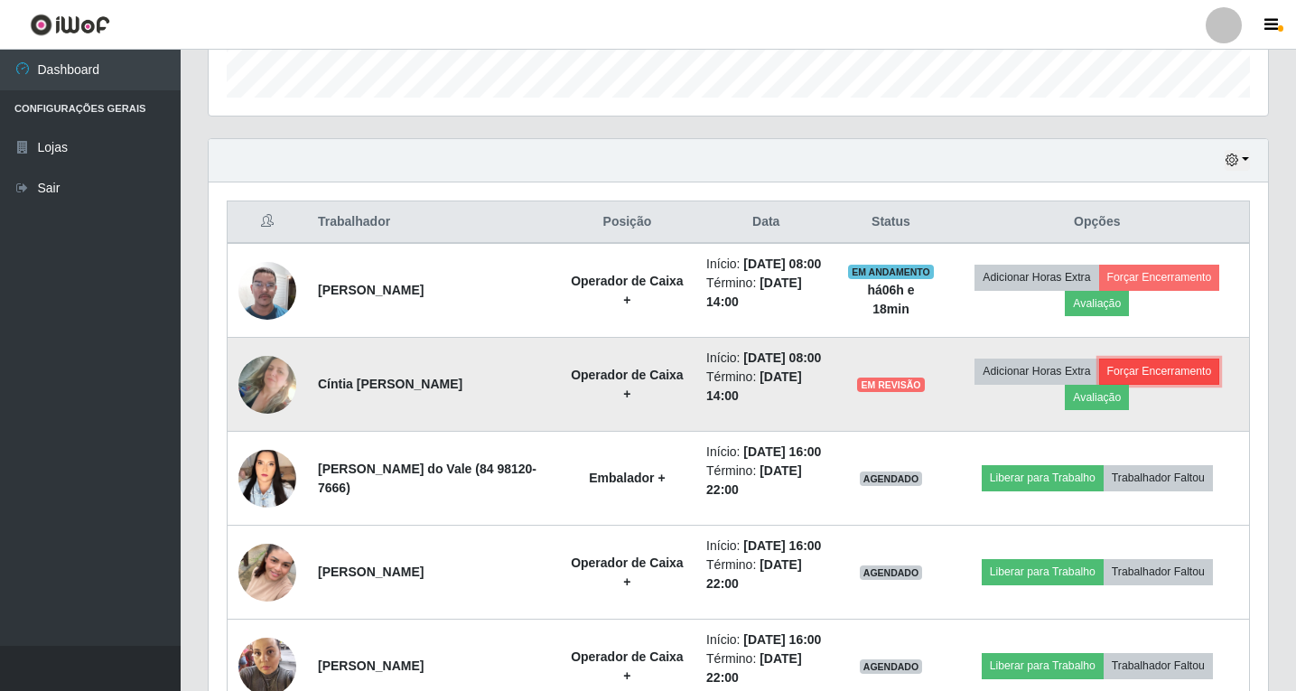
click at [1172, 384] on button "Forçar Encerramento" at bounding box center [1159, 370] width 121 height 25
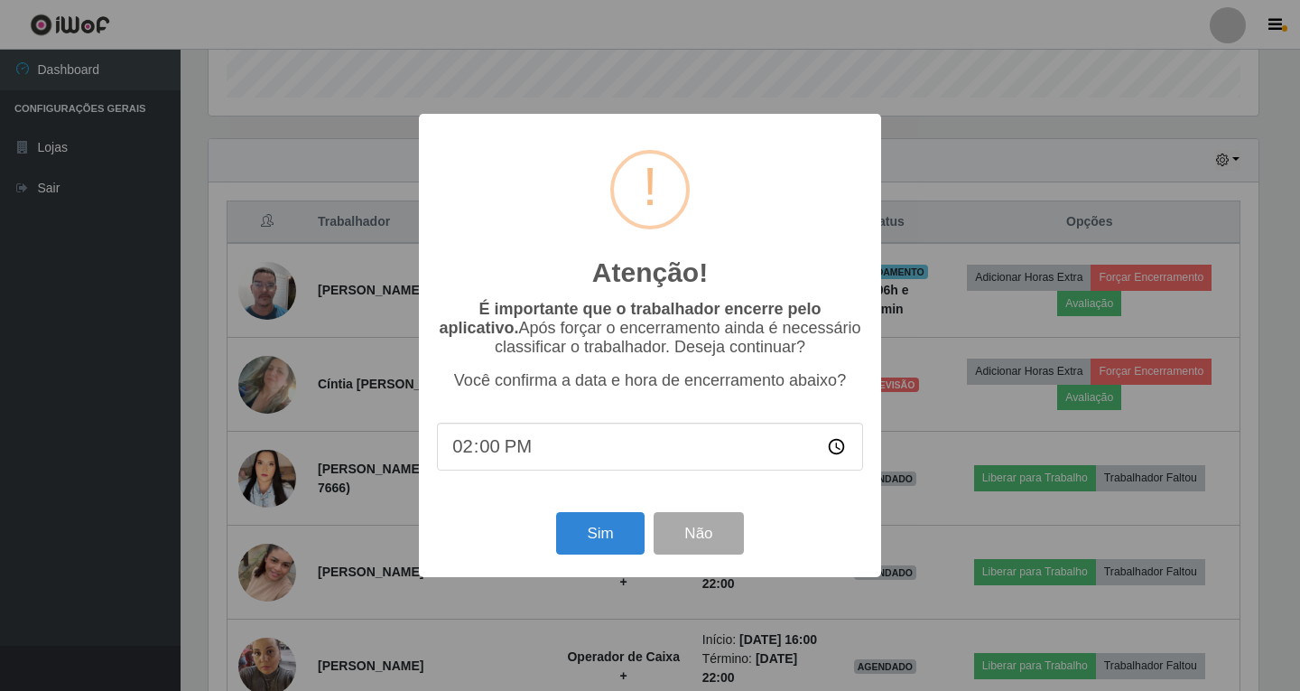
click at [647, 535] on div "Sim Não" at bounding box center [650, 532] width 426 height 51
click at [622, 535] on button "Sim" at bounding box center [600, 533] width 88 height 42
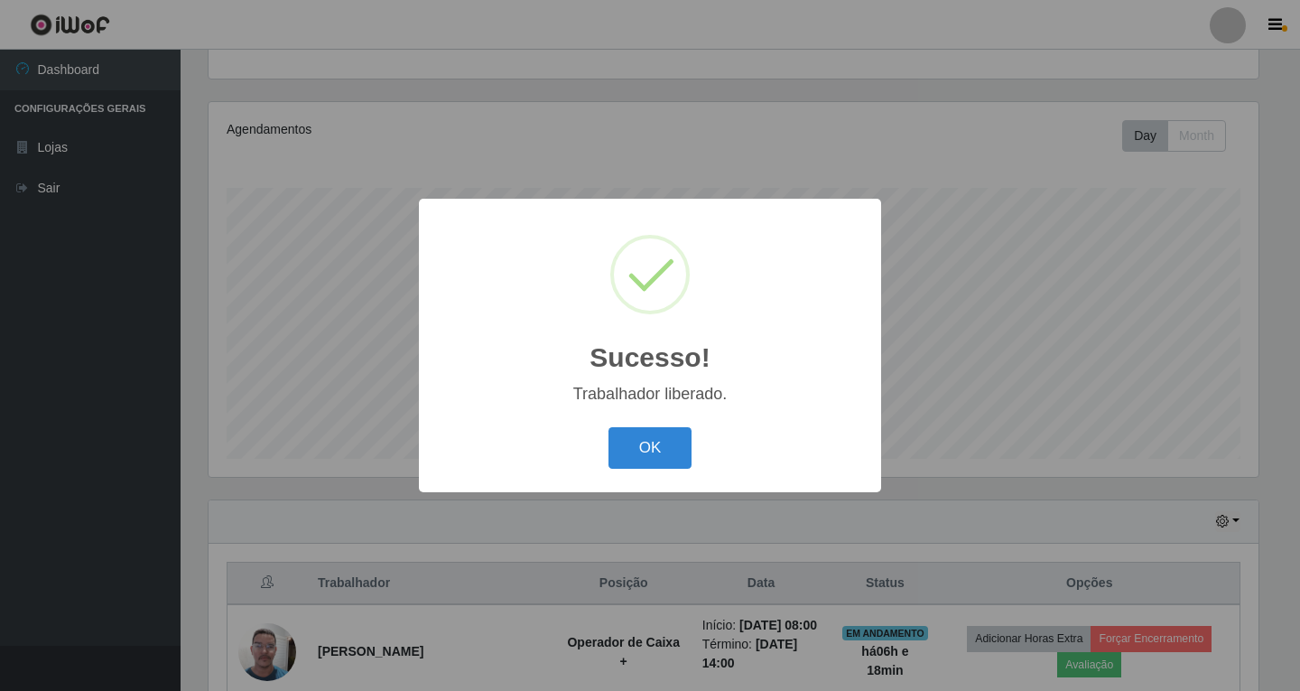
drag, startPoint x: 610, startPoint y: 431, endPoint x: 633, endPoint y: 441, distance: 25.5
click at [615, 433] on button "OK" at bounding box center [651, 448] width 84 height 42
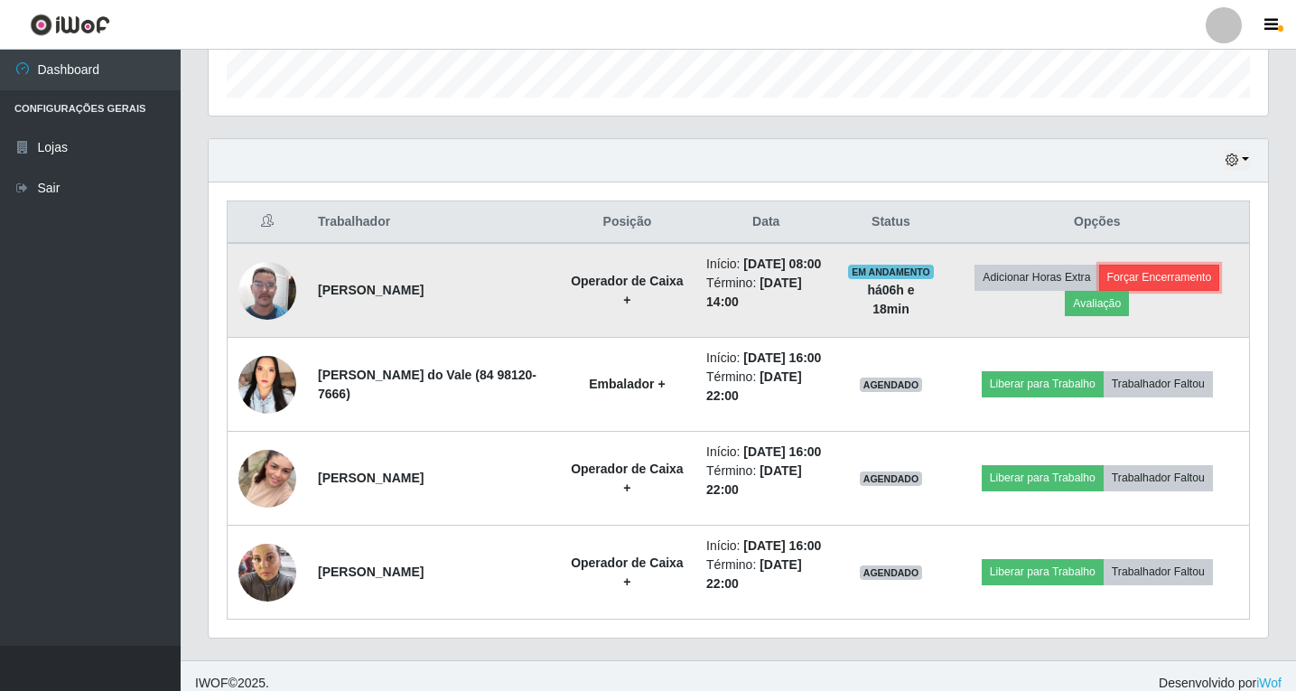
click at [1187, 290] on button "Forçar Encerramento" at bounding box center [1159, 277] width 121 height 25
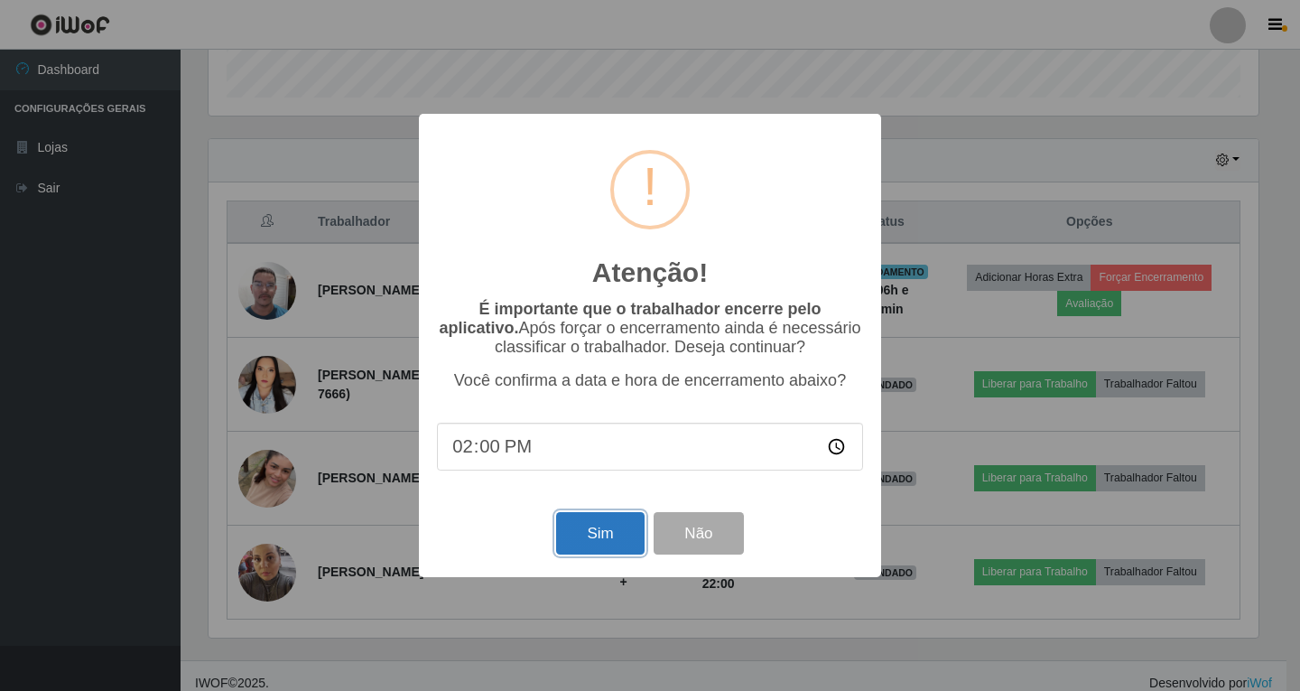
click at [590, 534] on button "Sim" at bounding box center [600, 533] width 88 height 42
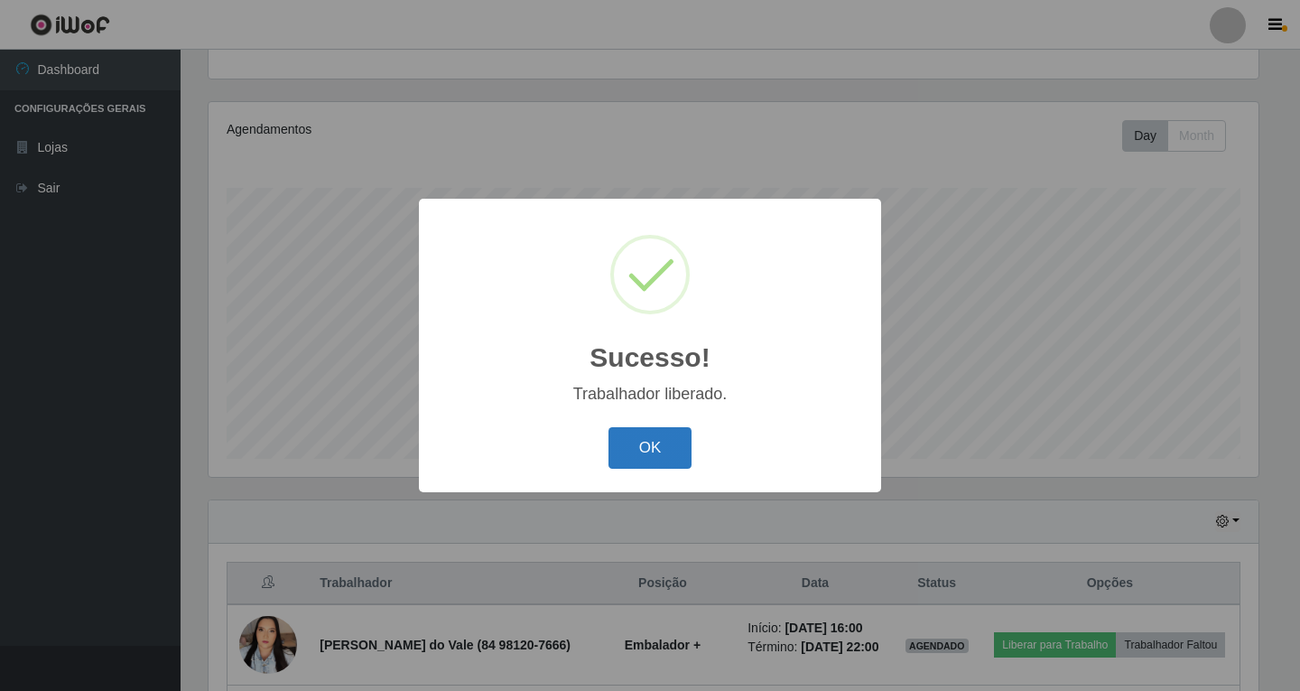
click at [652, 449] on button "OK" at bounding box center [651, 448] width 84 height 42
